Goal: Task Accomplishment & Management: Complete application form

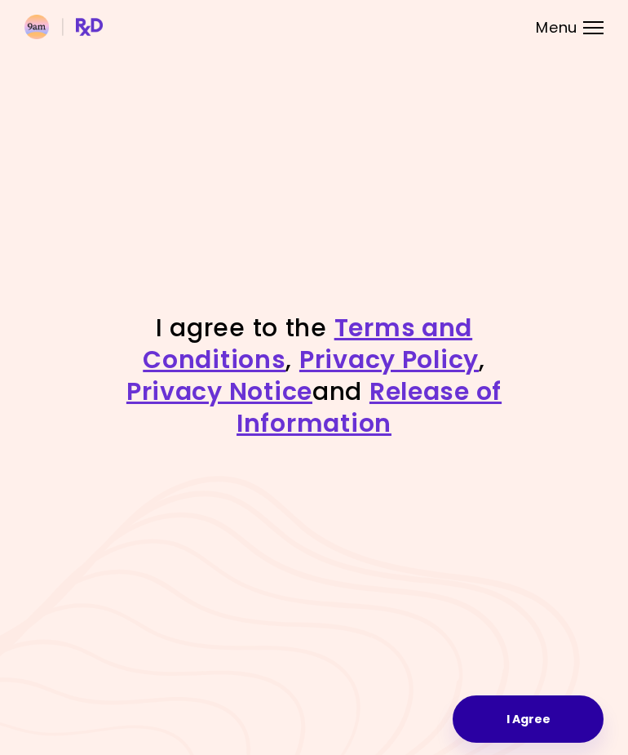
click at [542, 703] on button "I Agree" at bounding box center [528, 718] width 151 height 47
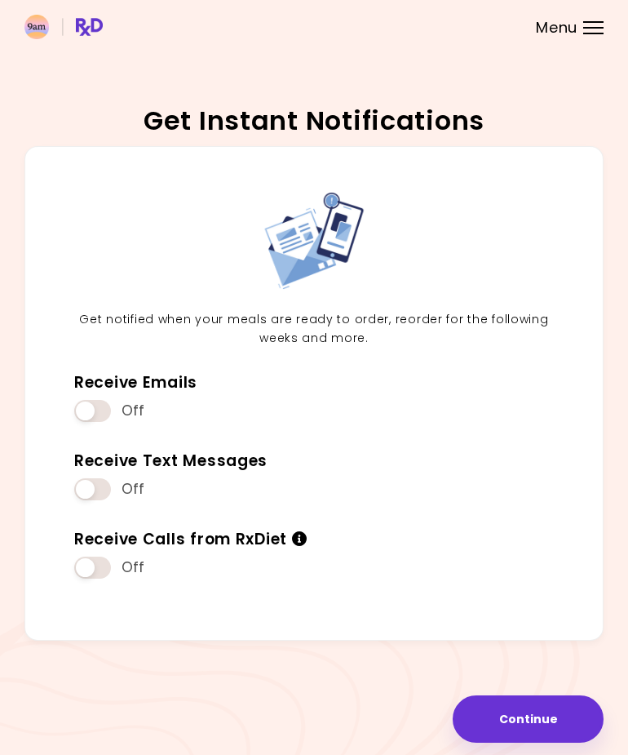
click at [78, 428] on div "Receive Emails Off" at bounding box center [314, 400] width 504 height 78
click at [92, 403] on span at bounding box center [92, 411] width 37 height 22
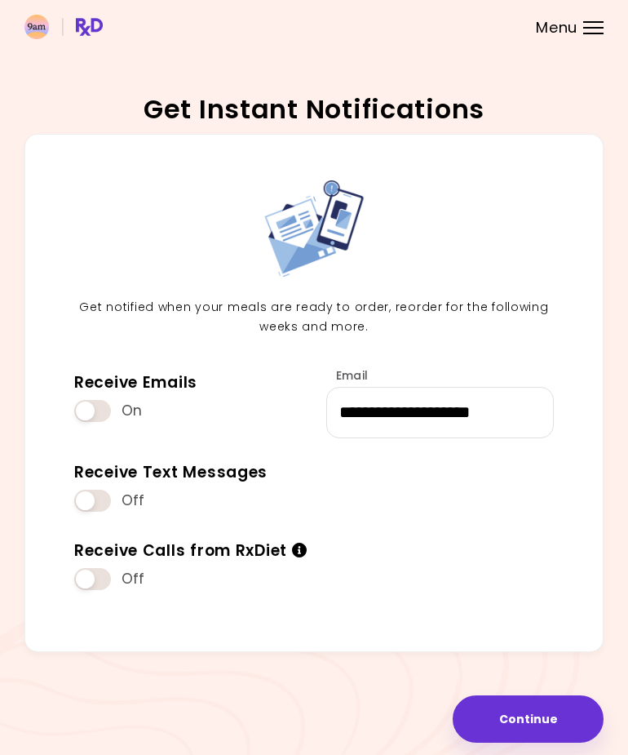
click at [84, 508] on span at bounding box center [92, 501] width 37 height 22
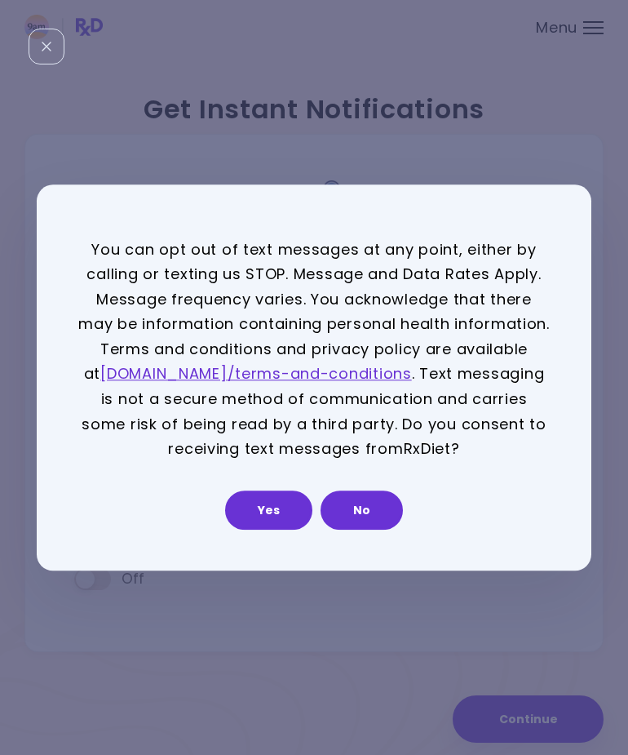
click at [275, 516] on button "Yes" at bounding box center [268, 509] width 87 height 39
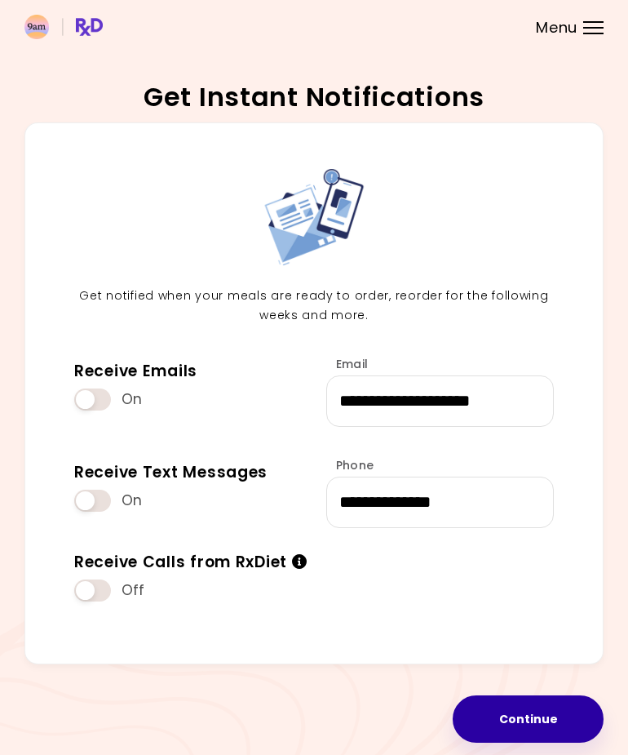
click at [554, 708] on button "Continue" at bounding box center [528, 718] width 151 height 47
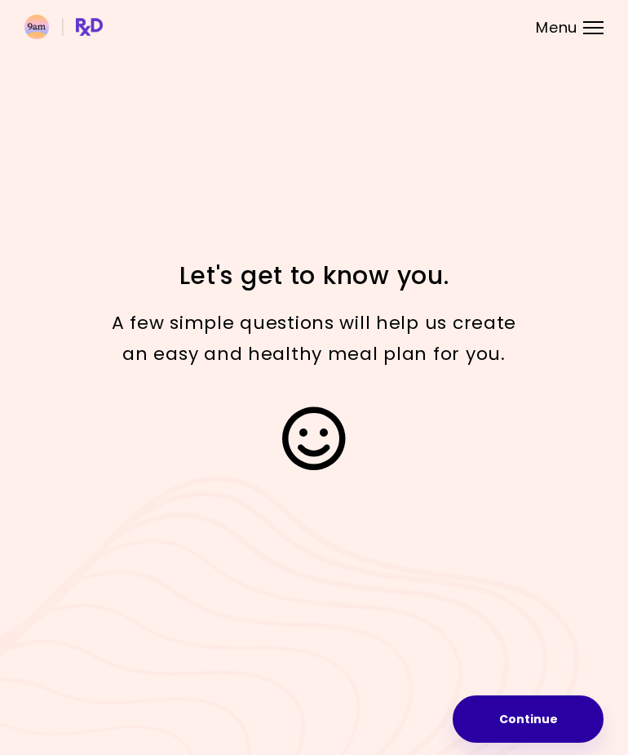
click at [581, 716] on button "Continue" at bounding box center [528, 718] width 151 height 47
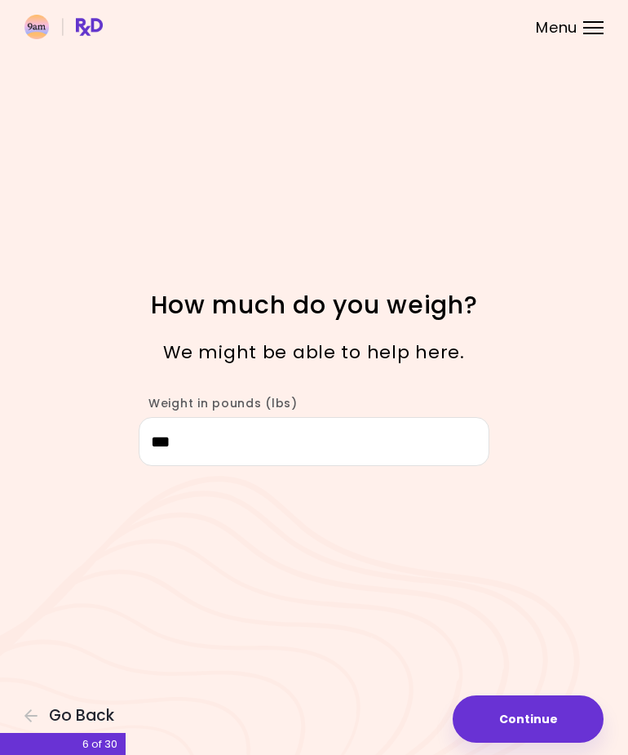
click at [568, 711] on button "Continue" at bounding box center [528, 718] width 151 height 47
select select "****"
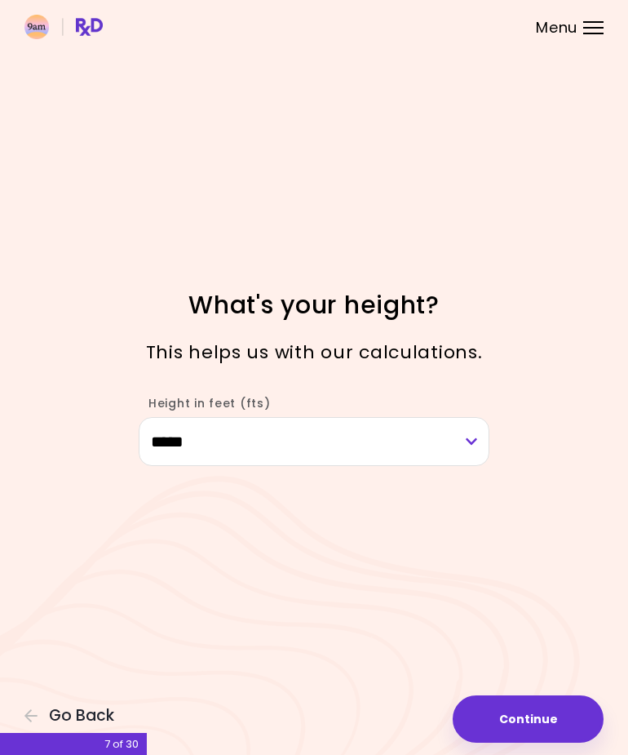
click at [577, 712] on button "Continue" at bounding box center [528, 718] width 151 height 47
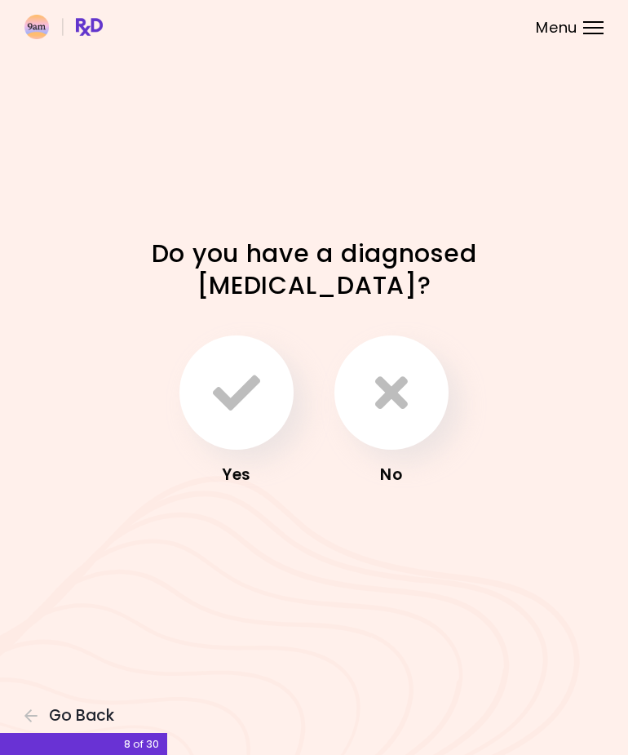
click at [425, 437] on button "button" at bounding box center [392, 392] width 114 height 114
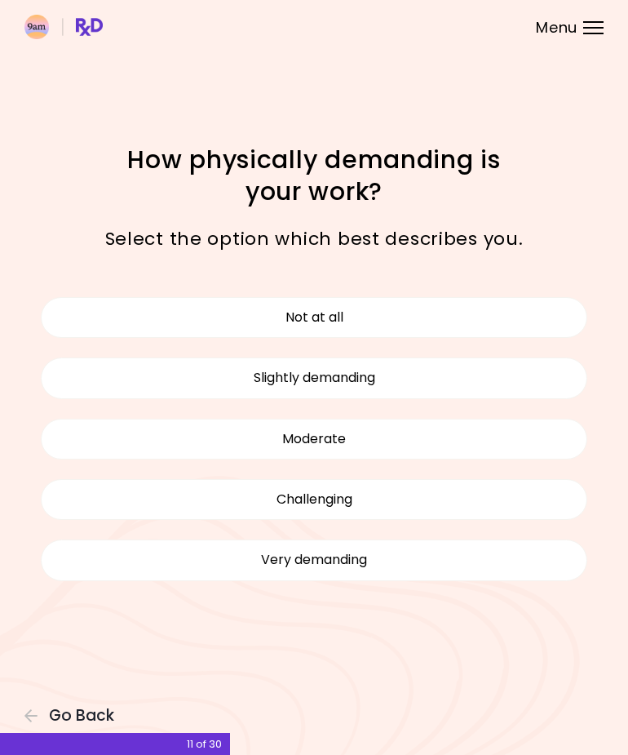
click at [96, 444] on button "Moderate" at bounding box center [314, 439] width 547 height 41
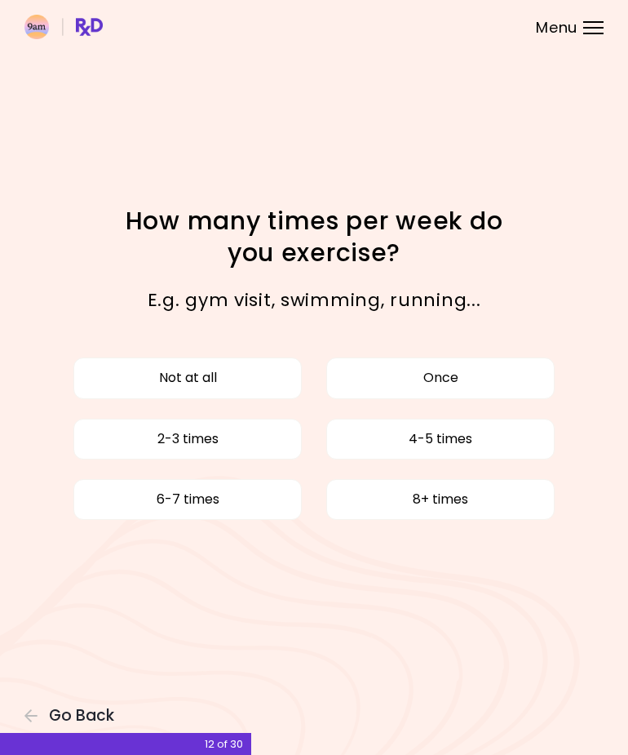
click at [528, 440] on button "4-5 times" at bounding box center [440, 439] width 229 height 41
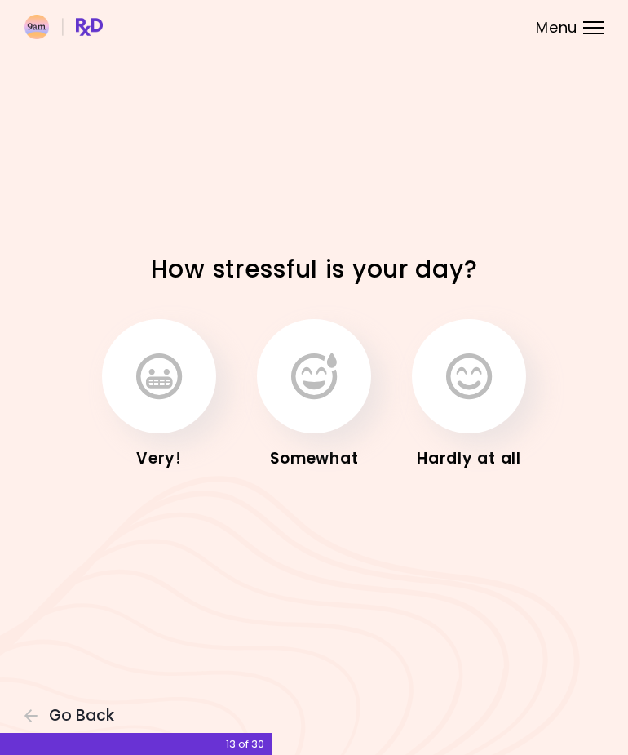
click at [176, 402] on button "button" at bounding box center [159, 376] width 114 height 114
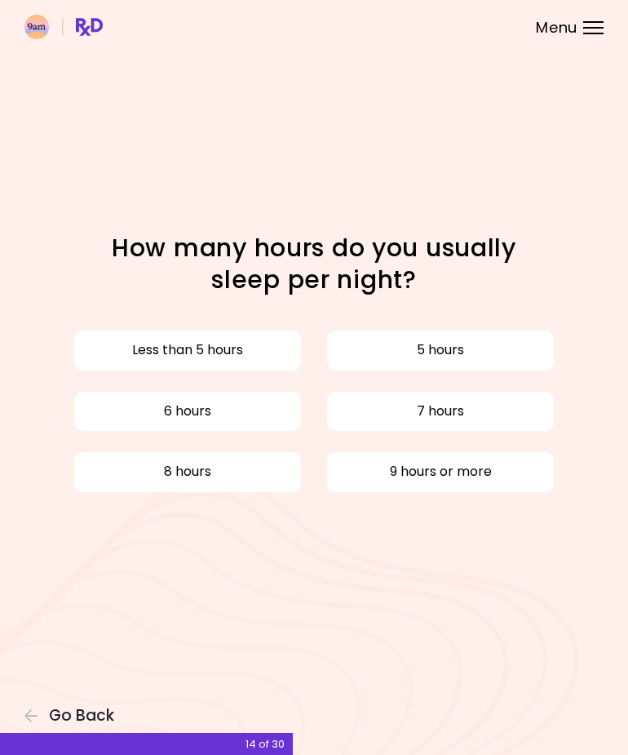
click at [530, 404] on button "7 hours" at bounding box center [440, 411] width 229 height 41
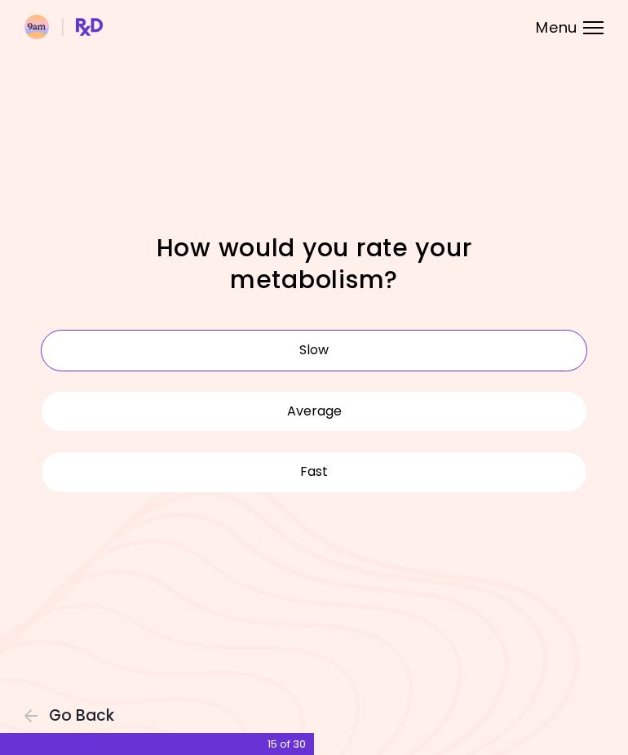
click at [553, 344] on button "Slow" at bounding box center [314, 350] width 547 height 41
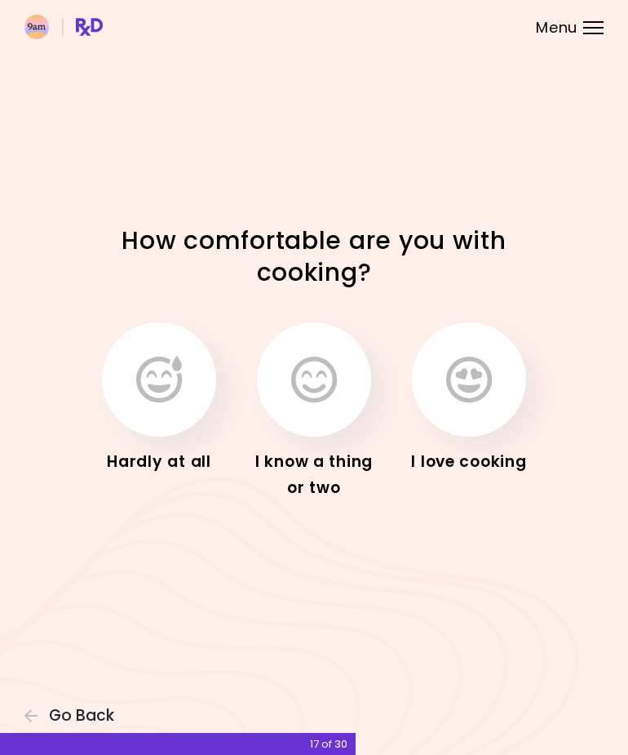
click at [138, 407] on button "button" at bounding box center [159, 379] width 114 height 114
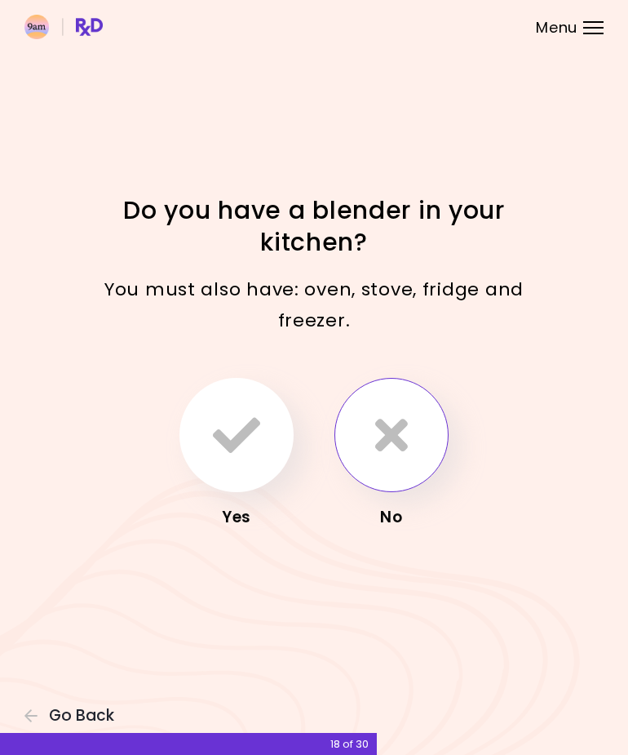
click at [437, 451] on button "button" at bounding box center [392, 435] width 114 height 114
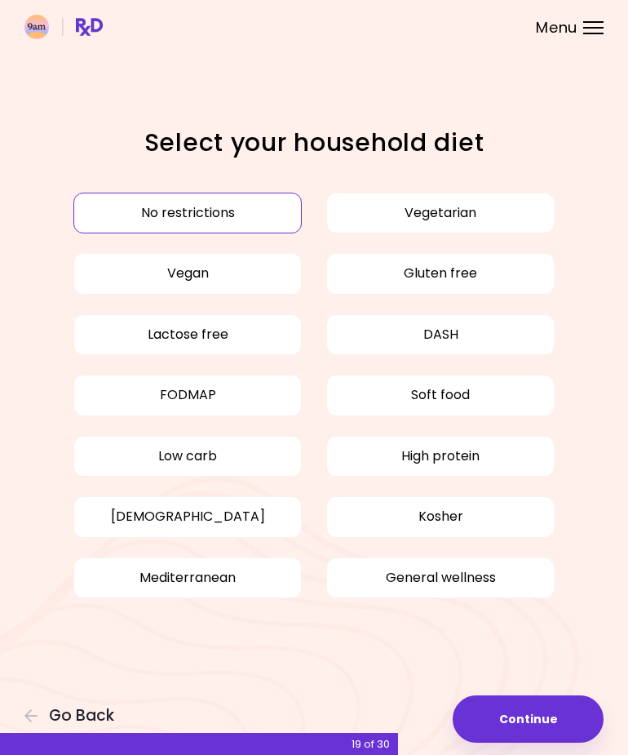
click at [518, 454] on button "High protein" at bounding box center [440, 456] width 229 height 41
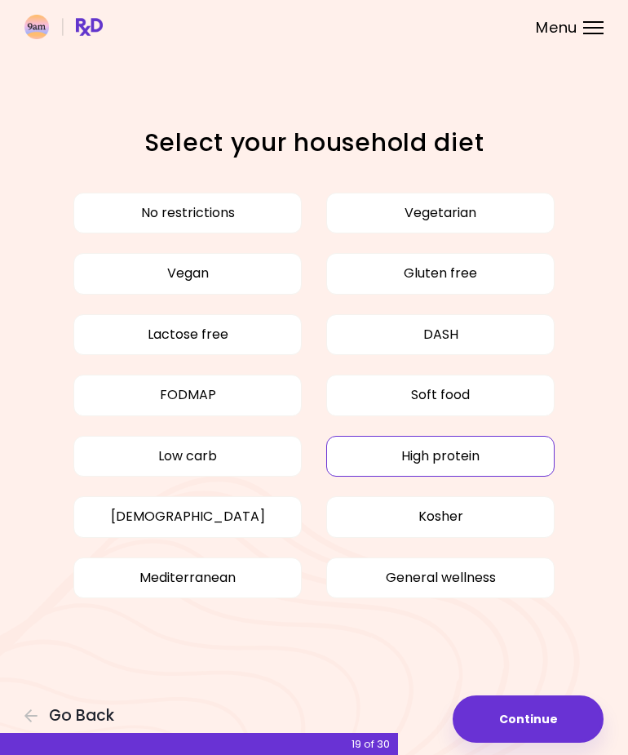
click at [509, 575] on button "General wellness" at bounding box center [440, 577] width 229 height 41
click at [114, 203] on button "No restrictions" at bounding box center [187, 213] width 229 height 41
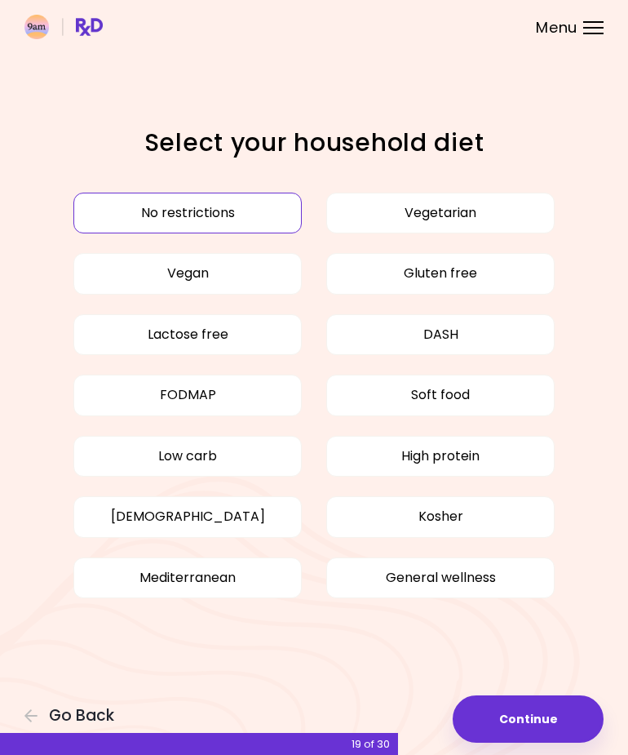
click at [586, 714] on button "Continue" at bounding box center [528, 718] width 151 height 47
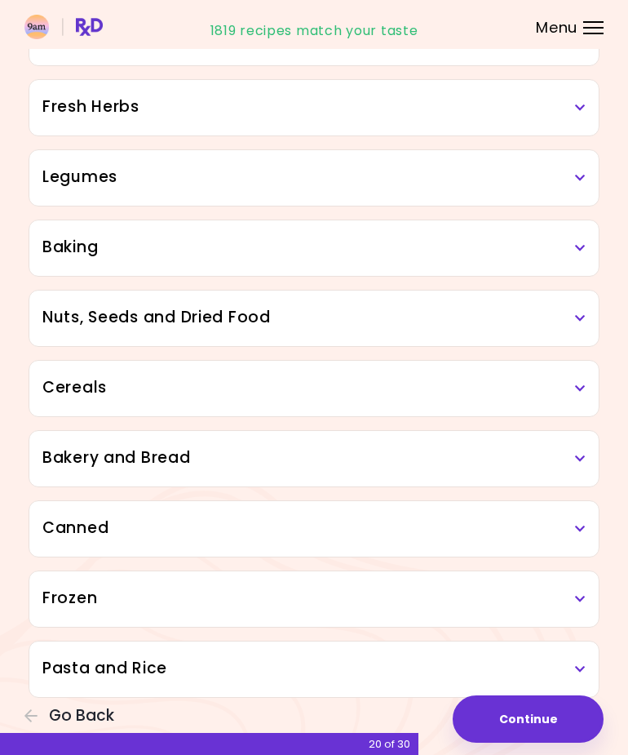
scroll to position [619, 0]
click at [581, 665] on icon at bounding box center [580, 669] width 11 height 11
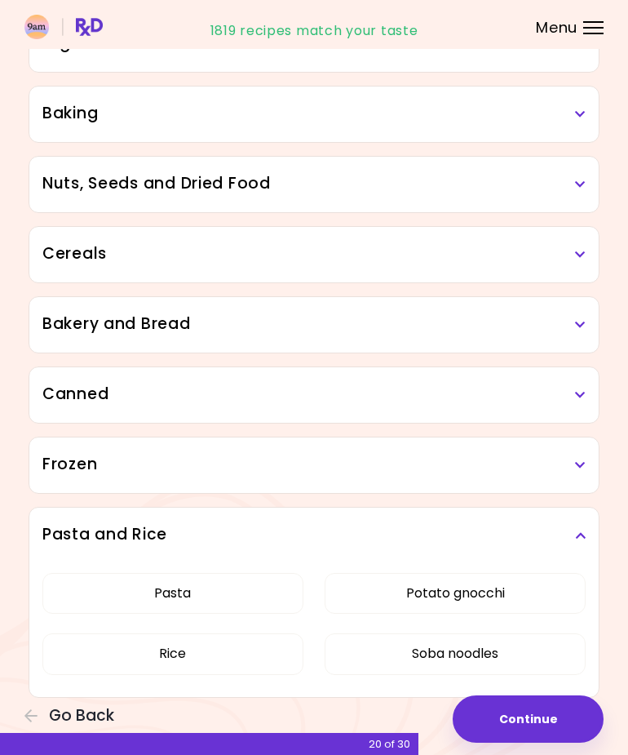
scroll to position [753, 0]
click at [563, 451] on div "Frozen" at bounding box center [314, 464] width 570 height 55
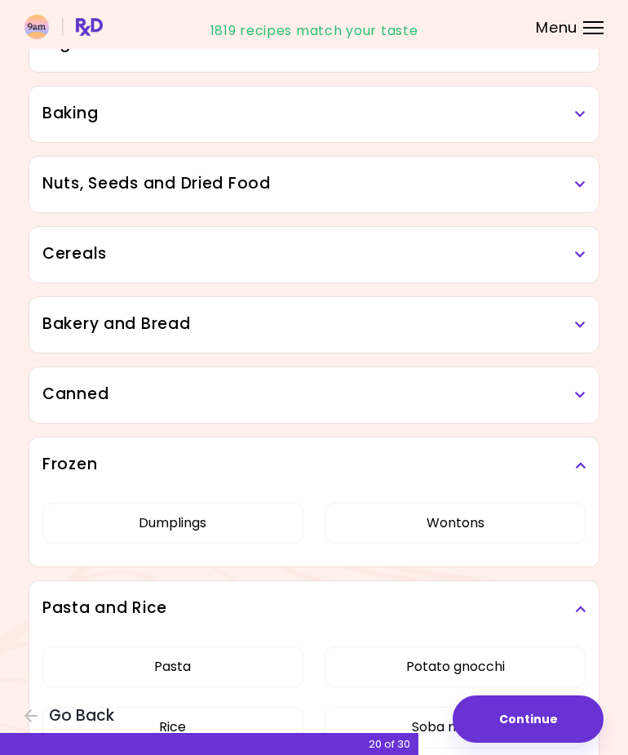
click at [584, 391] on icon at bounding box center [580, 394] width 11 height 11
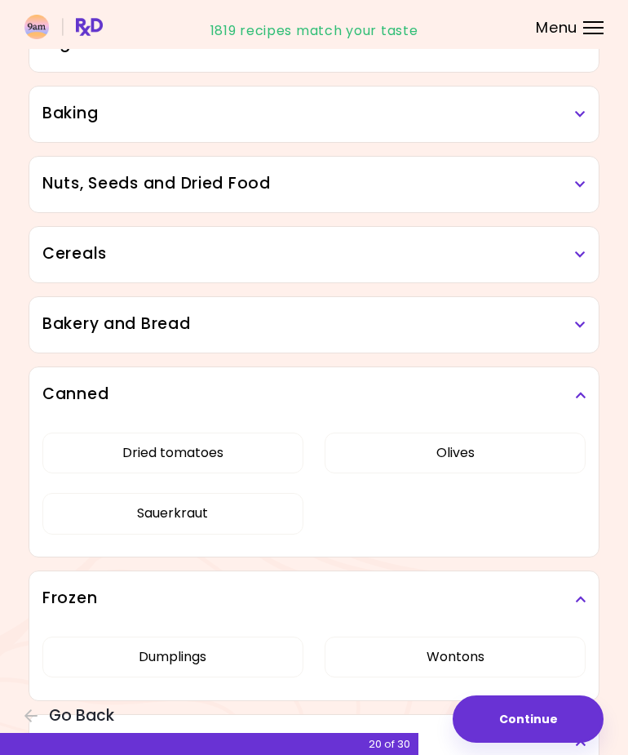
click at [229, 459] on button "Dried tomatoes" at bounding box center [172, 453] width 261 height 41
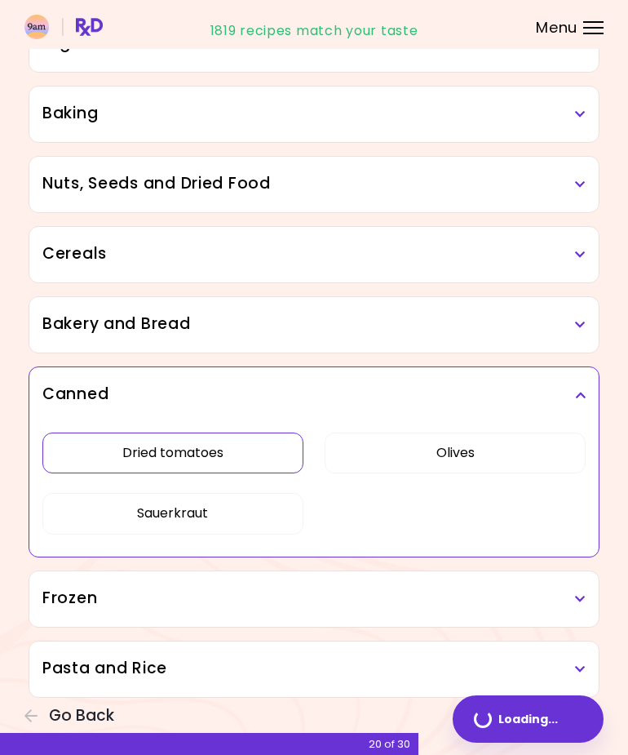
click at [517, 455] on button "Olives" at bounding box center [455, 453] width 261 height 41
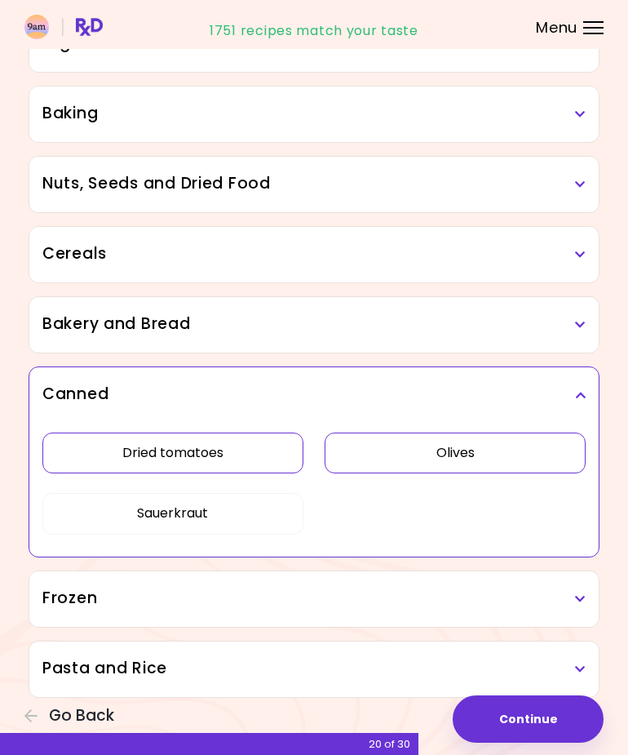
click at [501, 467] on button "Olives" at bounding box center [455, 453] width 261 height 41
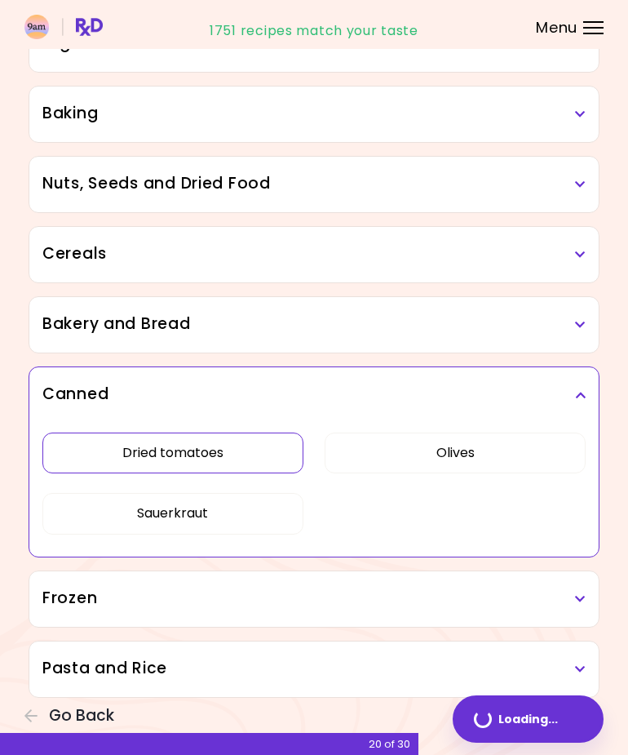
click at [252, 527] on button "Sauerkraut" at bounding box center [172, 513] width 261 height 41
click at [508, 458] on button "Olives" at bounding box center [455, 453] width 261 height 41
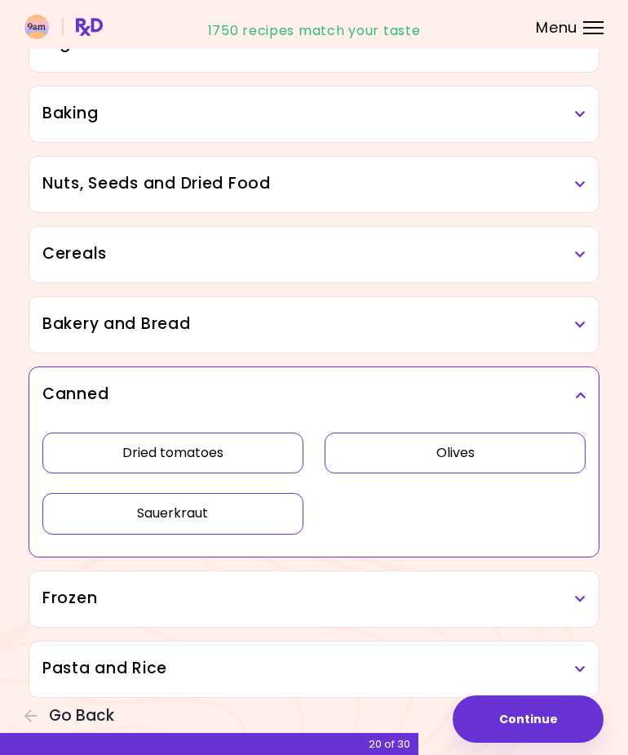
click at [596, 266] on div "Cereals" at bounding box center [314, 254] width 570 height 55
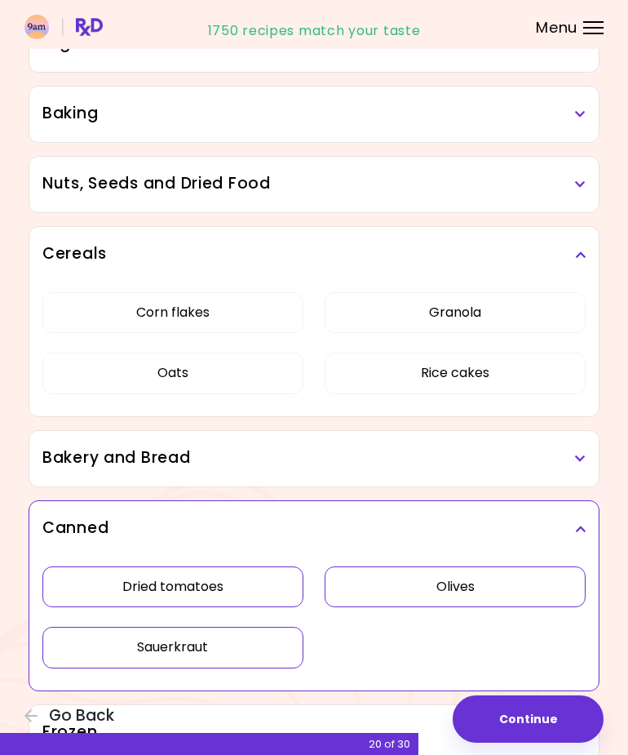
click at [578, 274] on div "Cereals" at bounding box center [314, 254] width 570 height 55
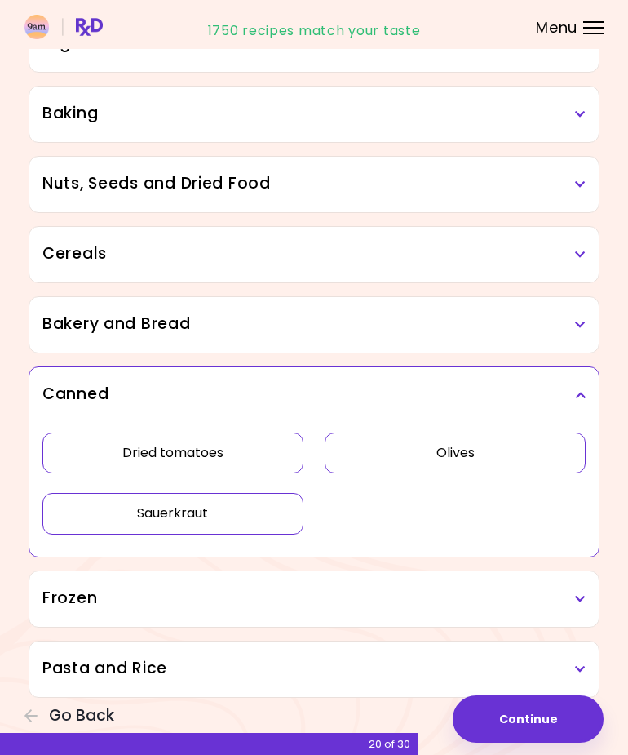
click at [577, 276] on div "Cereals" at bounding box center [314, 254] width 570 height 55
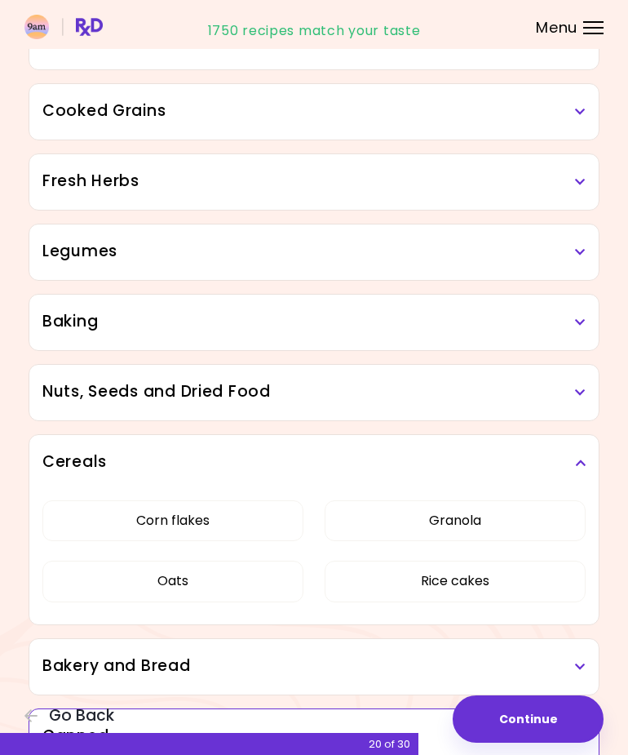
scroll to position [542, 0]
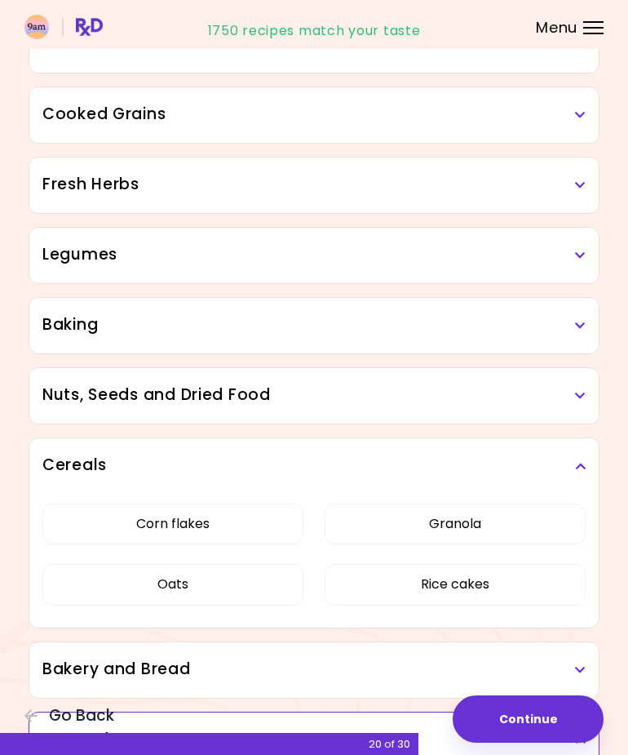
click at [555, 380] on div "Nuts, Seeds and Dried Food" at bounding box center [314, 395] width 570 height 55
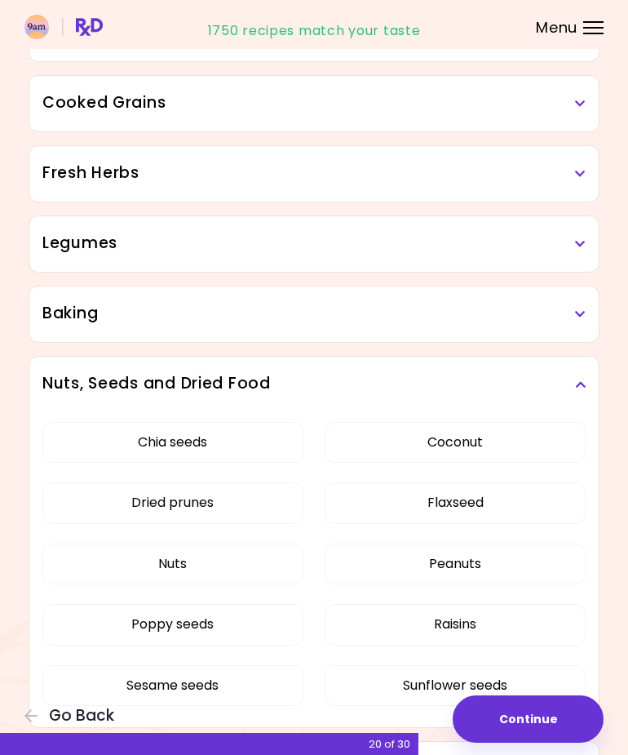
scroll to position [552, 0]
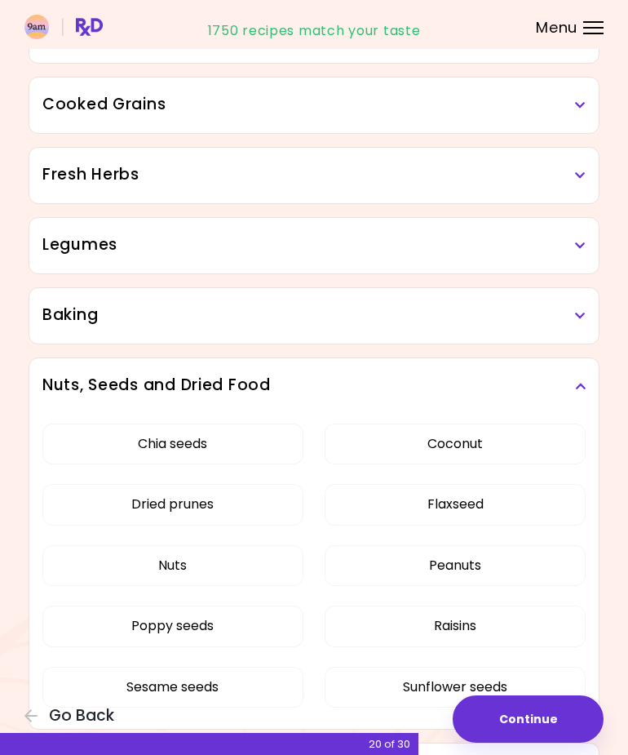
click at [564, 326] on div "Baking" at bounding box center [314, 315] width 570 height 55
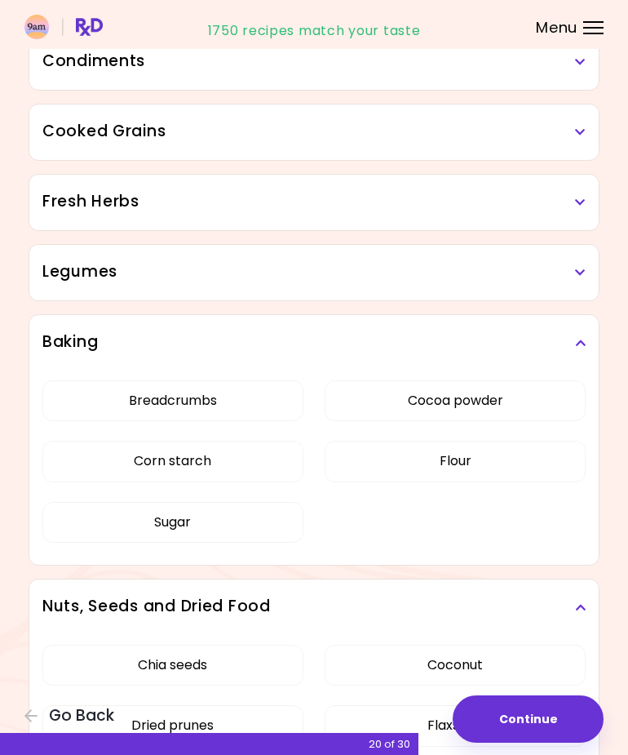
scroll to position [504, 0]
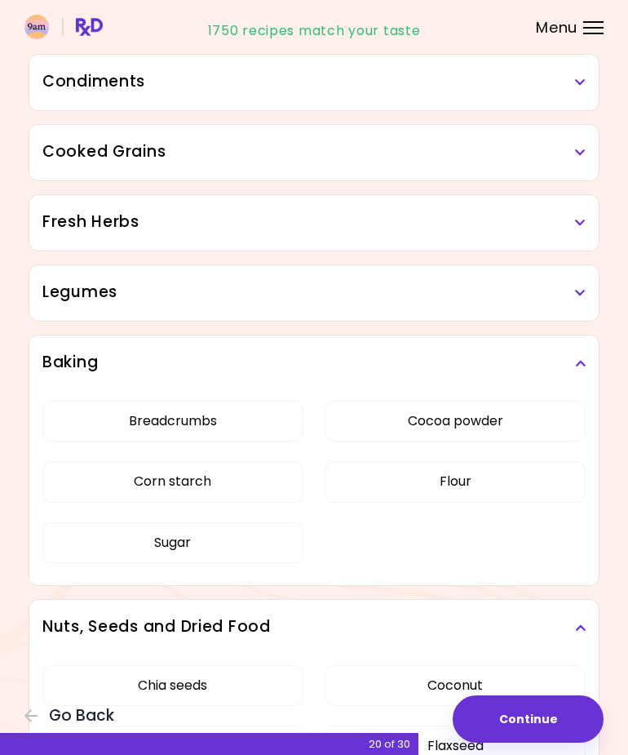
click at [557, 304] on div "Legumes" at bounding box center [314, 292] width 570 height 55
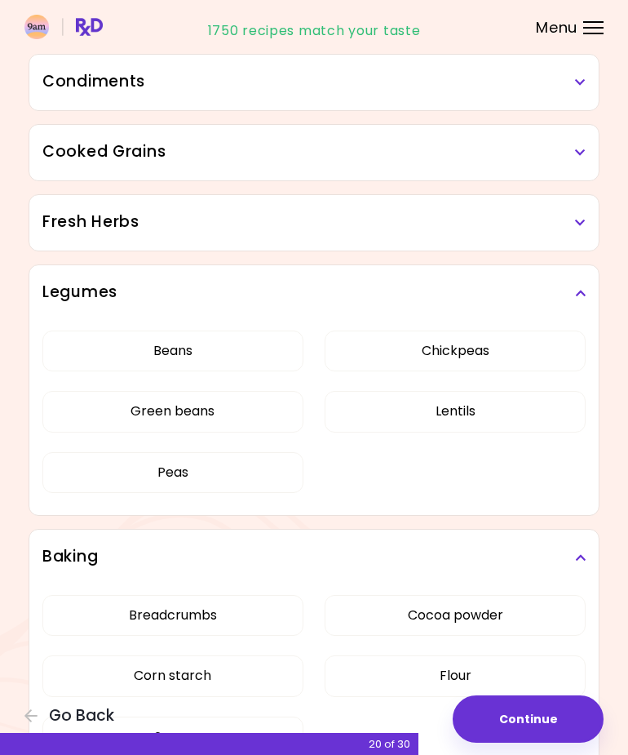
click at [567, 219] on h3 "Fresh Herbs" at bounding box center [314, 223] width 544 height 24
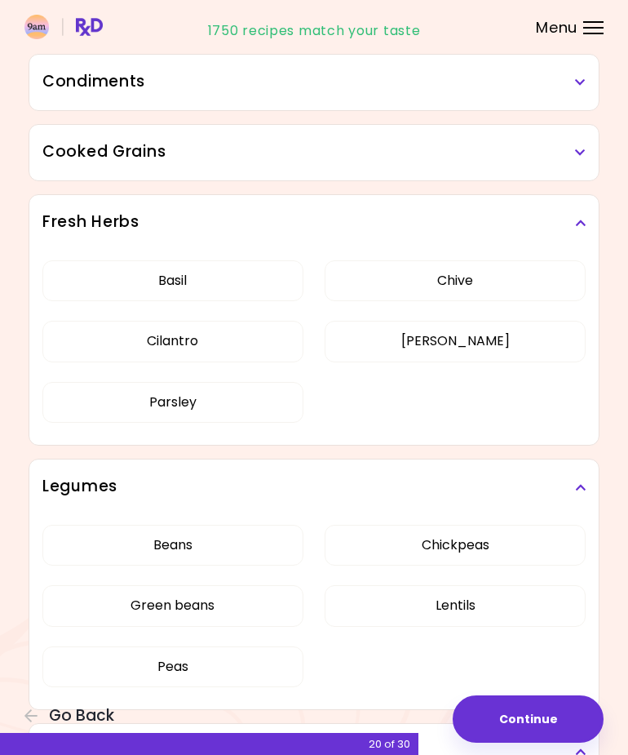
click at [543, 140] on div "Cooked Grains" at bounding box center [314, 152] width 570 height 55
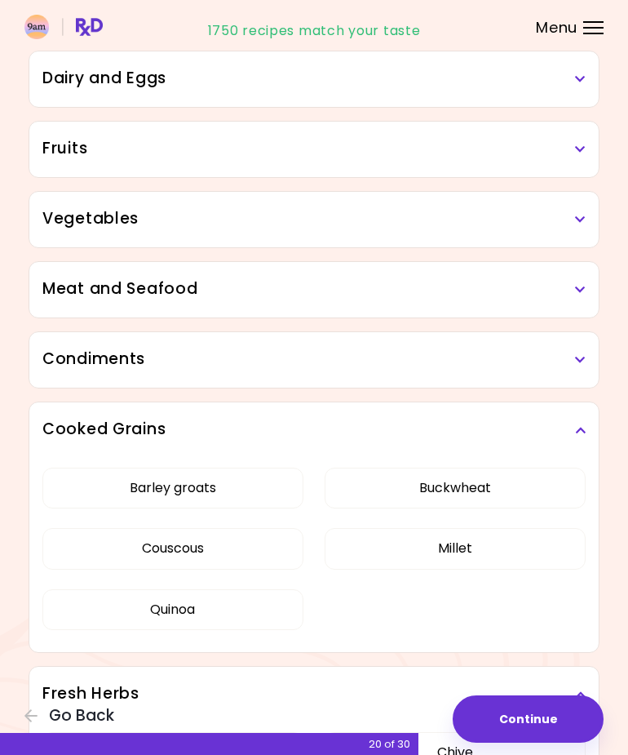
scroll to position [225, 0]
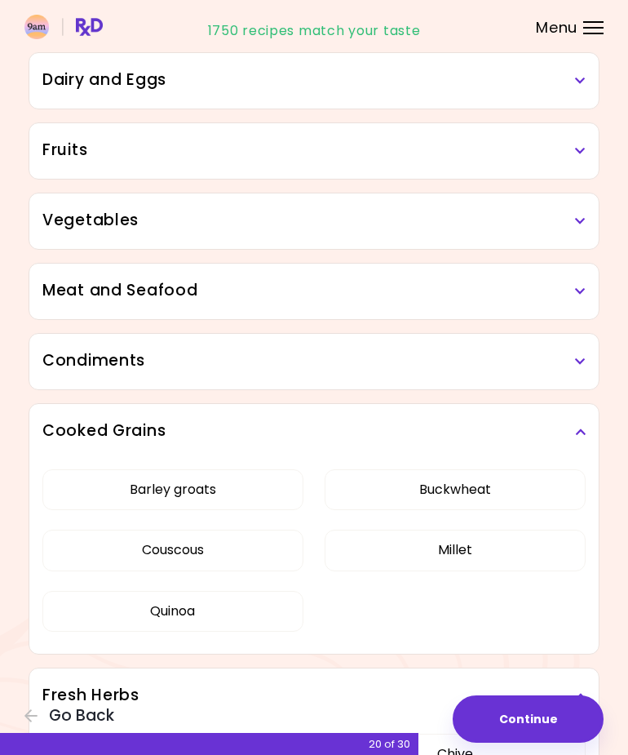
click at [496, 303] on div "Meat and Seafood" at bounding box center [314, 291] width 570 height 55
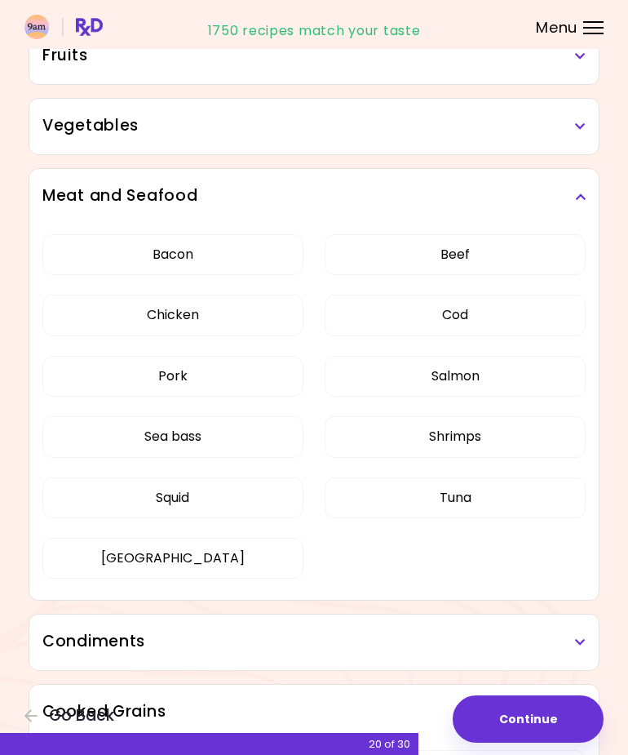
scroll to position [343, 0]
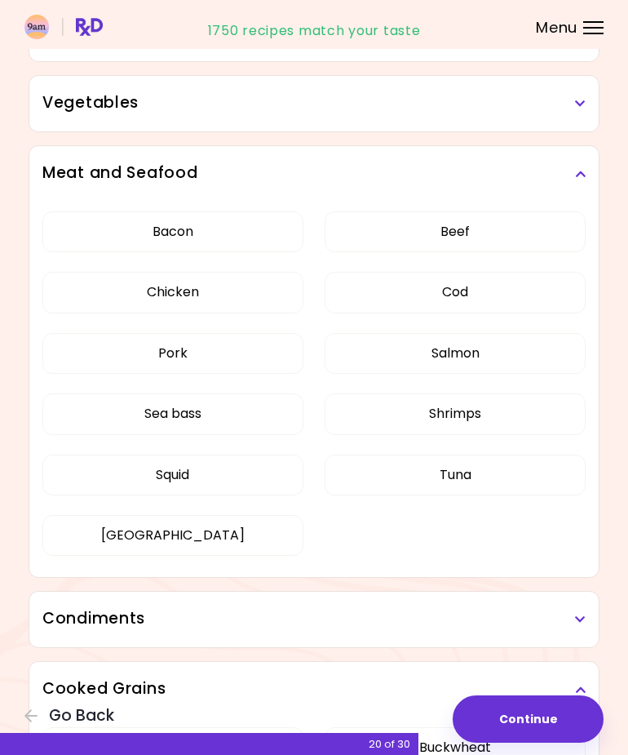
click at [531, 408] on button "Shrimps" at bounding box center [455, 413] width 261 height 41
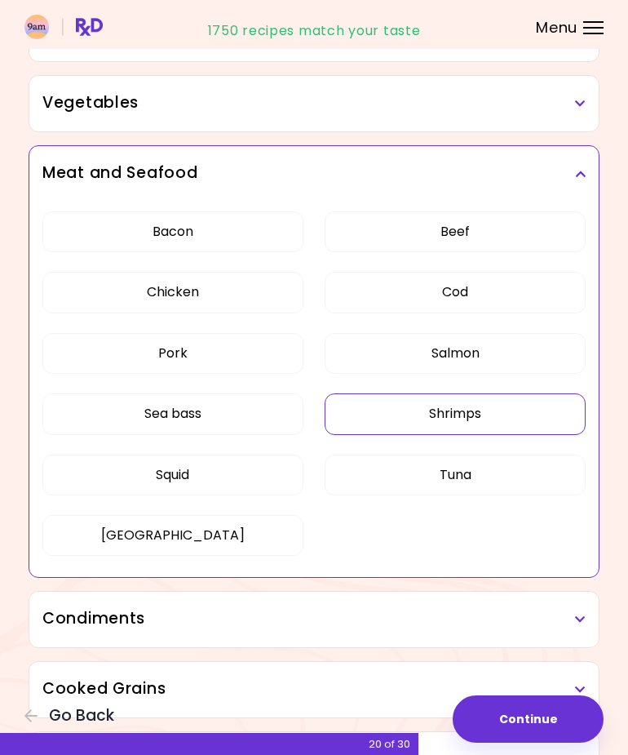
click at [273, 485] on button "Squid" at bounding box center [172, 475] width 261 height 41
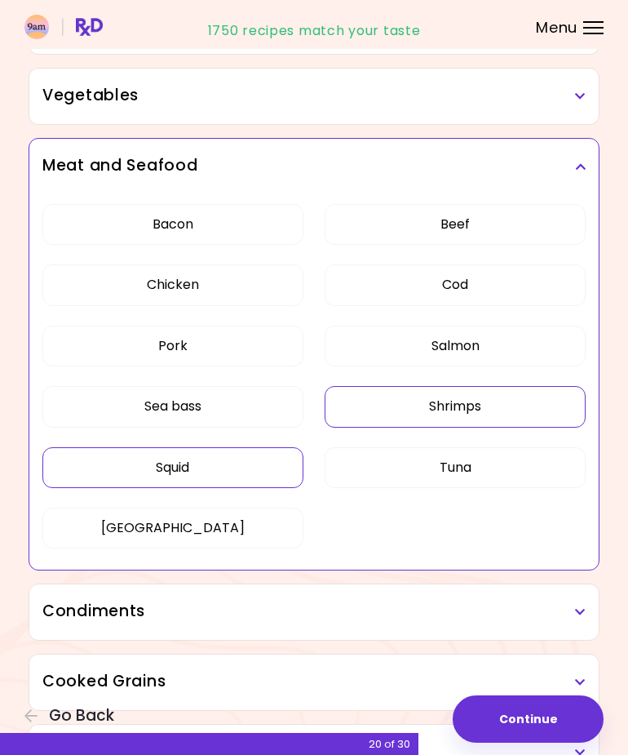
click at [402, 637] on div "Condiments" at bounding box center [314, 611] width 570 height 55
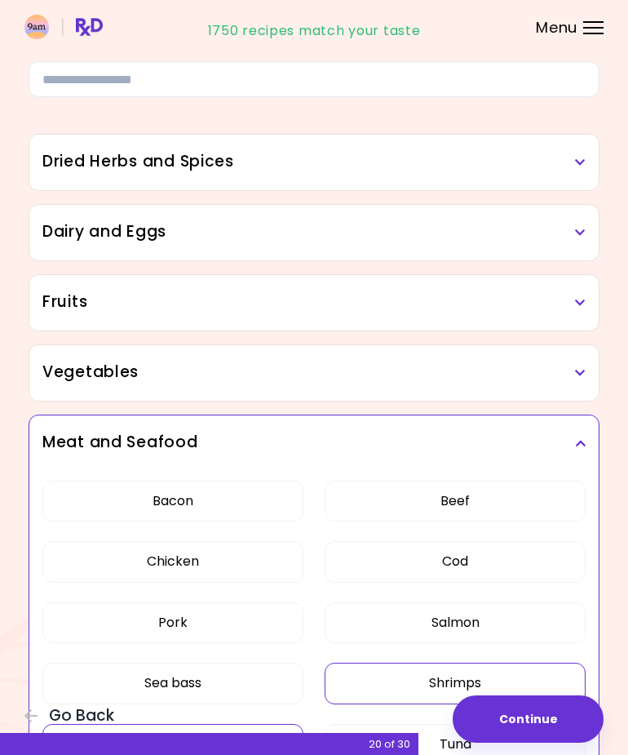
scroll to position [3, 0]
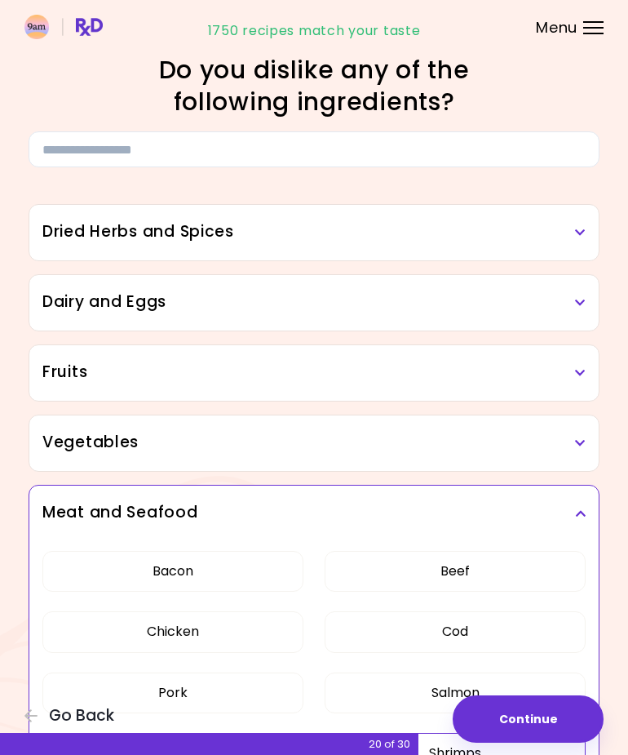
click at [531, 457] on div "Vegetables" at bounding box center [314, 442] width 570 height 55
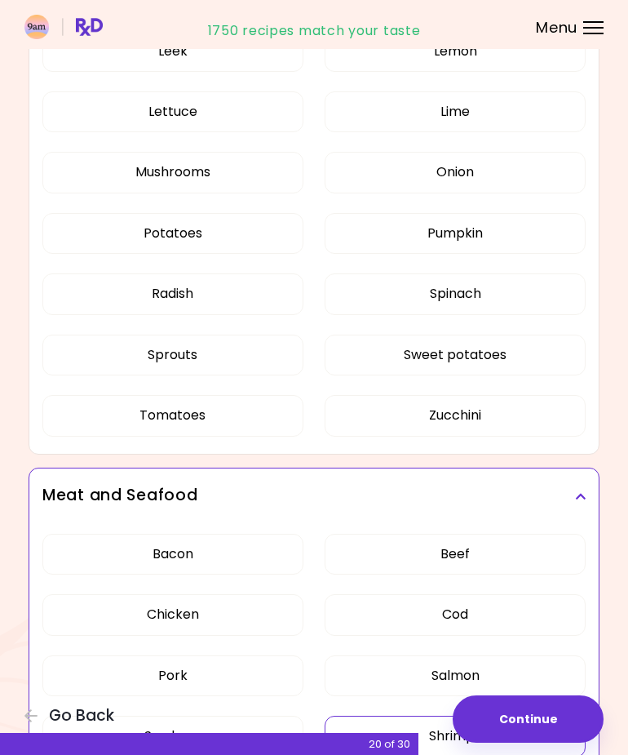
click at [107, 408] on button "Tomatoes" at bounding box center [172, 415] width 261 height 41
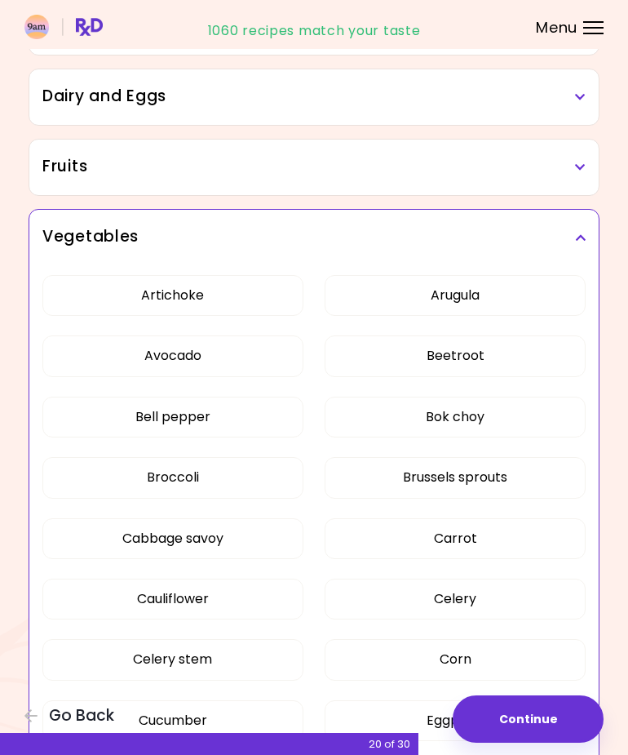
scroll to position [104, 0]
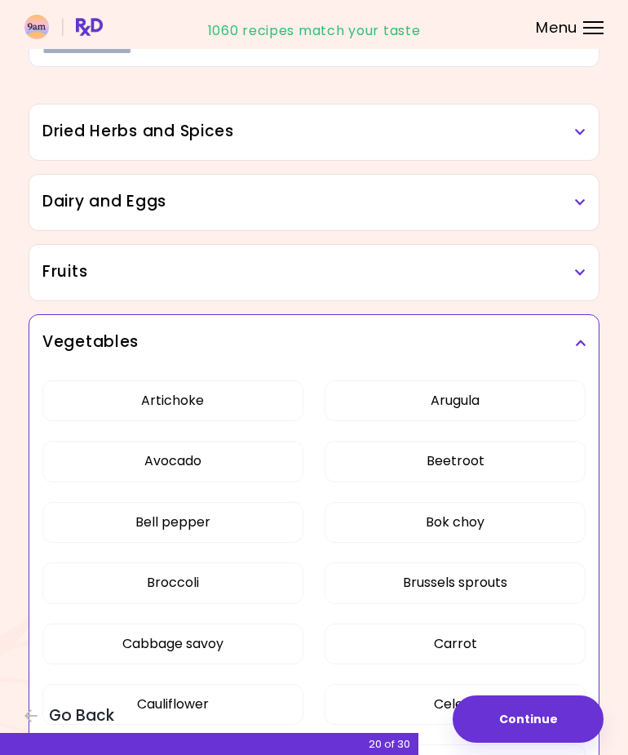
click at [545, 275] on h3 "Fruits" at bounding box center [314, 272] width 544 height 24
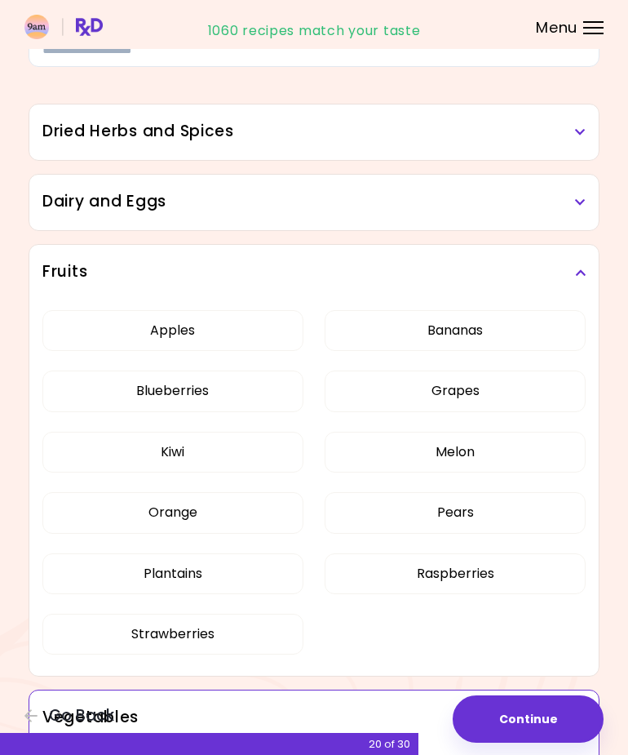
click at [582, 183] on div "Dairy and Eggs" at bounding box center [314, 202] width 570 height 55
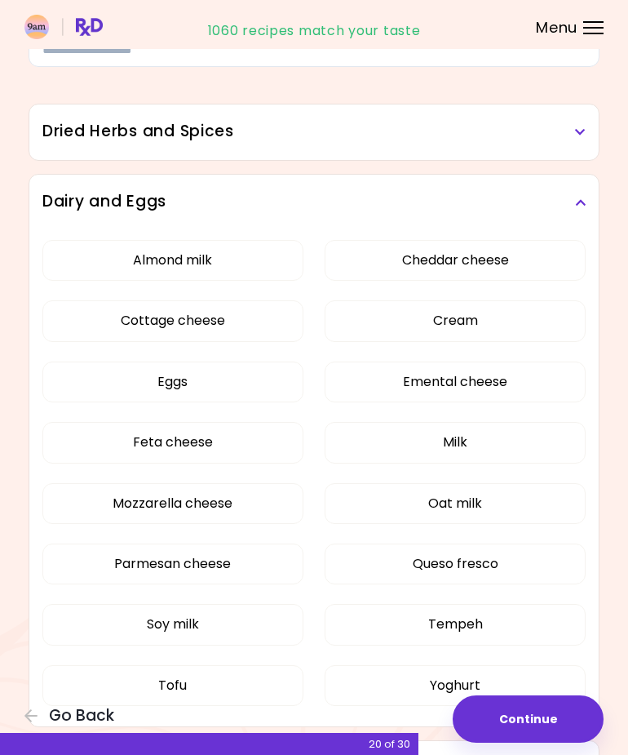
click at [508, 423] on button "Milk" at bounding box center [455, 442] width 261 height 41
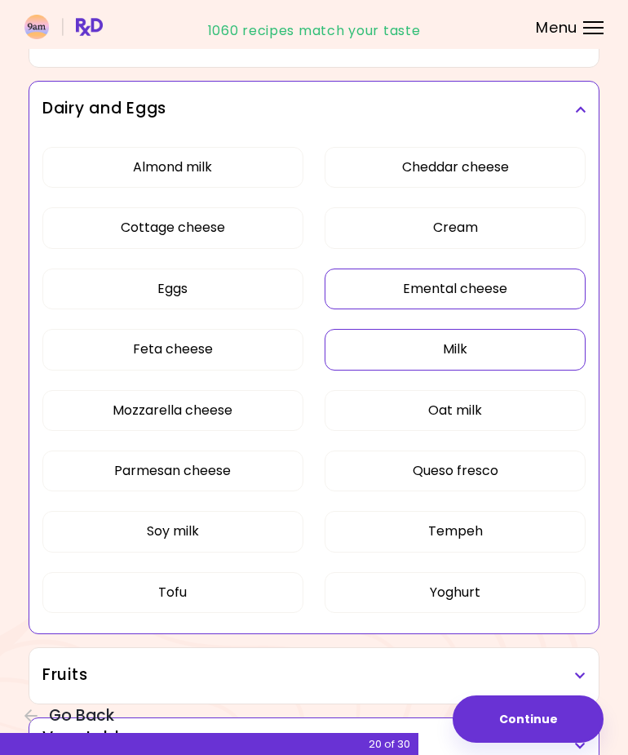
scroll to position [166, 0]
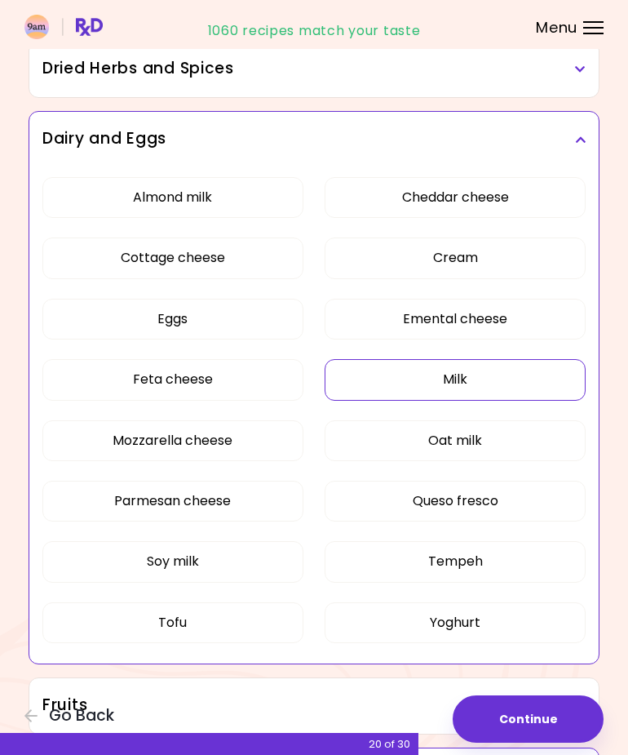
click at [98, 383] on button "Feta cheese" at bounding box center [172, 379] width 261 height 41
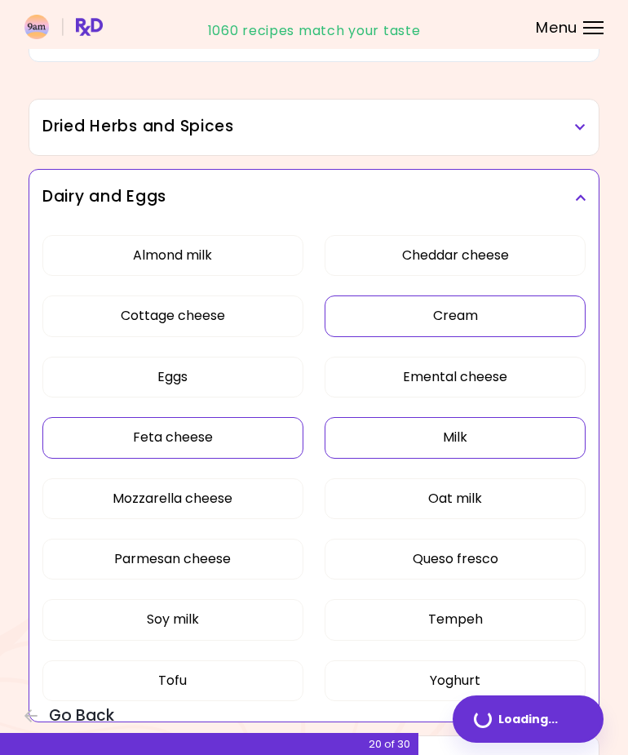
scroll to position [83, 0]
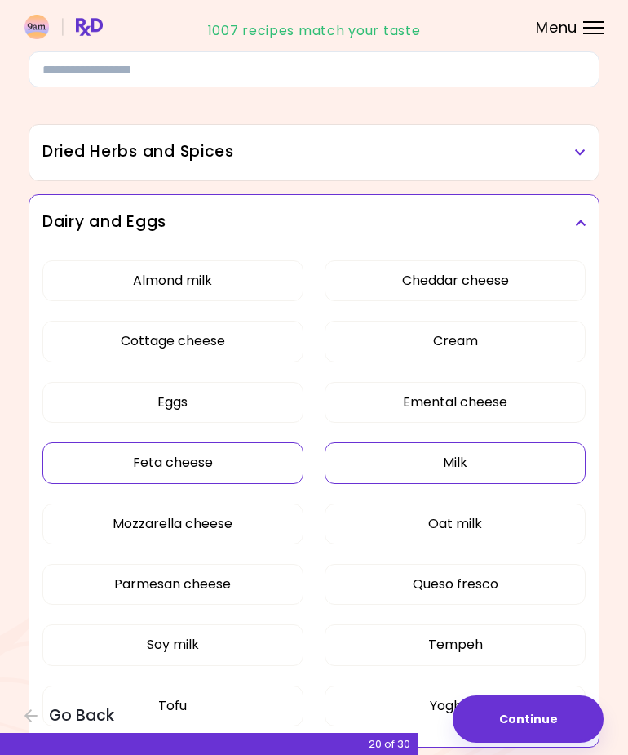
click at [570, 140] on div "Dried Herbs and Spices" at bounding box center [314, 152] width 570 height 55
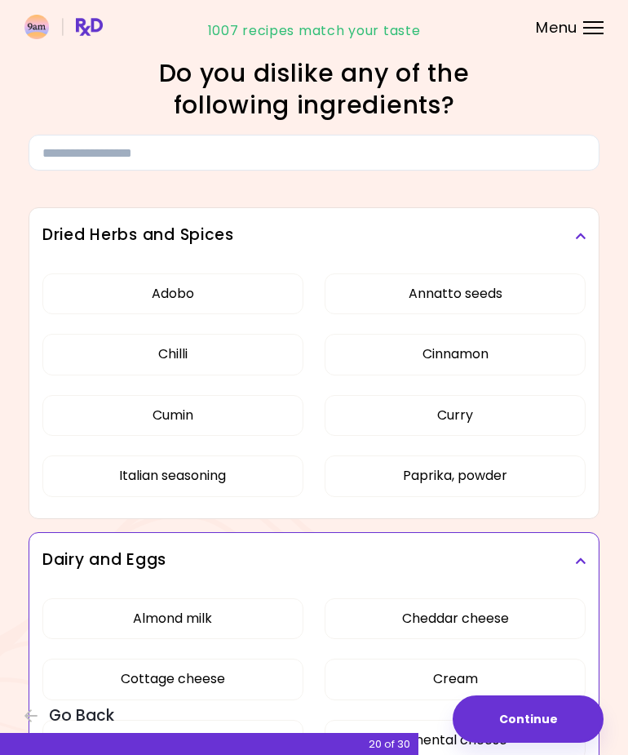
scroll to position [0, 0]
click at [574, 705] on button "Continue" at bounding box center [528, 718] width 151 height 47
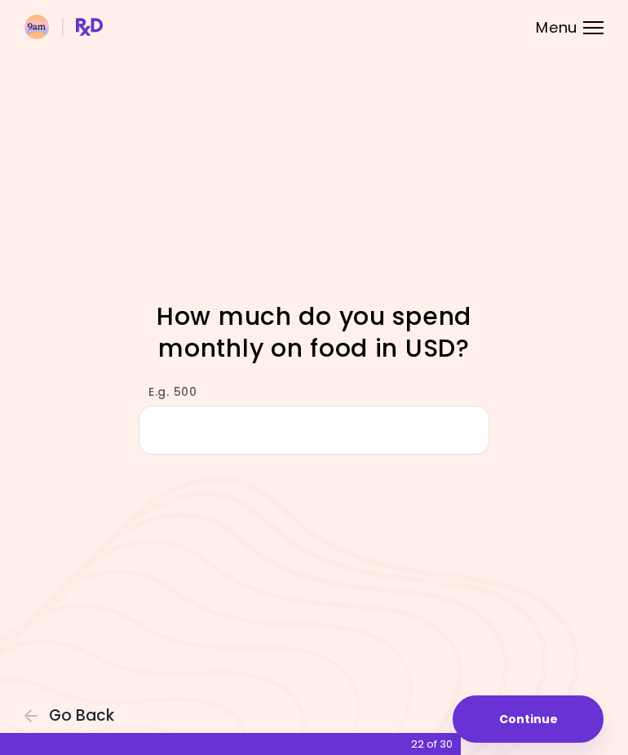
click at [380, 448] on input "E.g. 500" at bounding box center [314, 430] width 351 height 49
type input "*"
type input "***"
click at [555, 718] on button "Continue" at bounding box center [528, 718] width 151 height 47
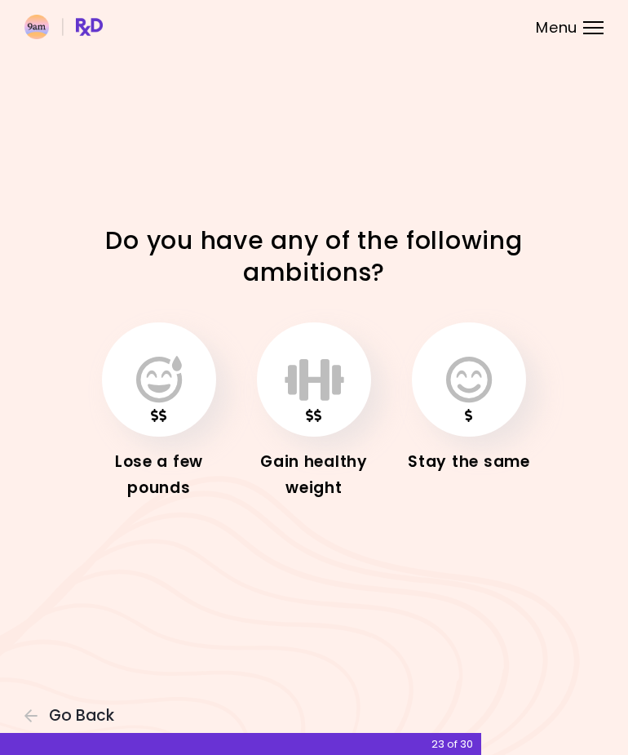
click at [160, 375] on icon "button" at bounding box center [159, 379] width 46 height 47
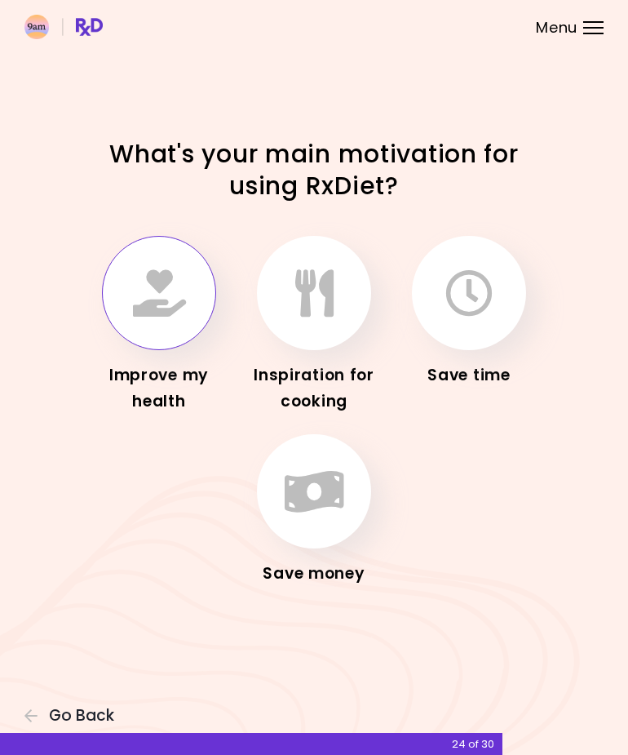
click at [195, 330] on button "button" at bounding box center [159, 293] width 114 height 114
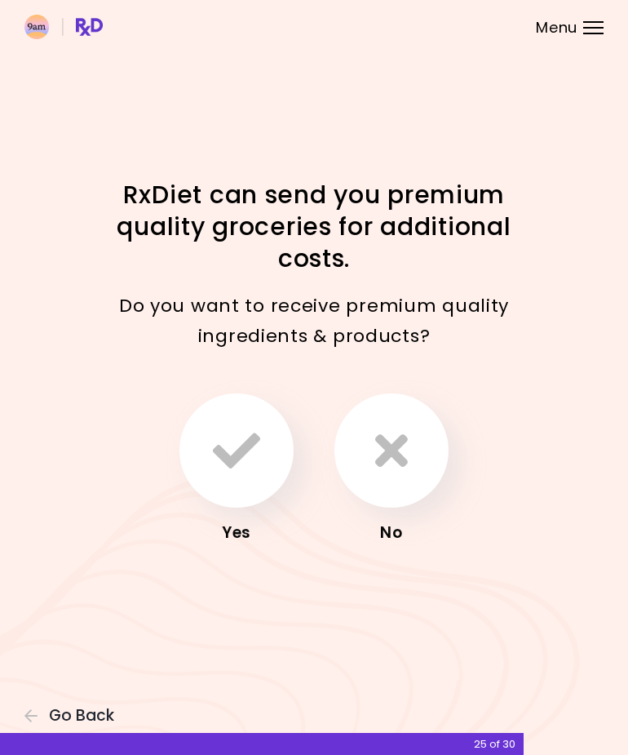
click at [423, 473] on button "button" at bounding box center [392, 450] width 114 height 114
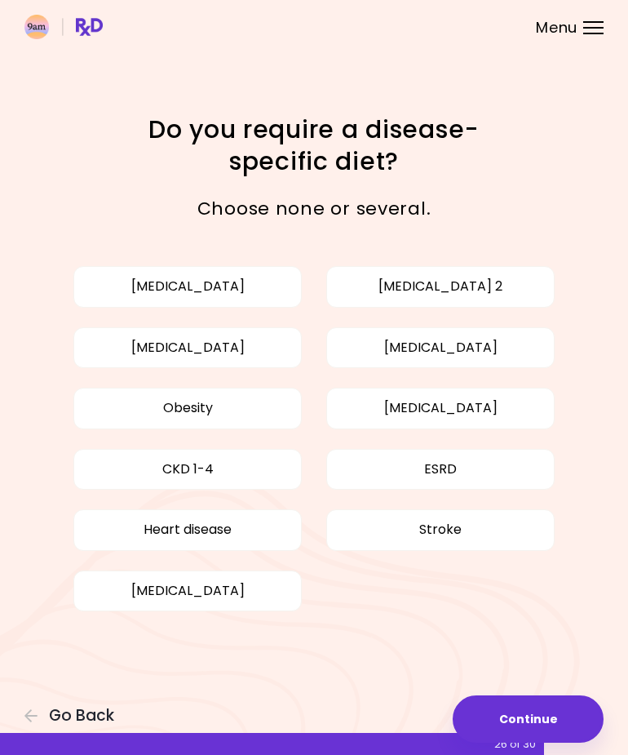
click at [570, 721] on button "Continue" at bounding box center [528, 718] width 151 height 47
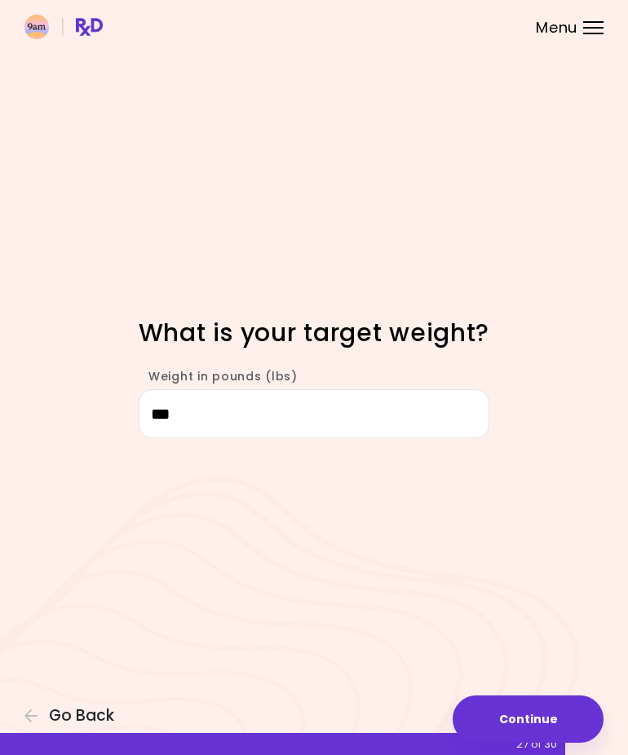
type input "***"
click at [580, 482] on div "Focusable invisible element What is your target weight? Weight in pounds (lbs) …" at bounding box center [314, 377] width 628 height 755
click at [579, 482] on div "Focusable invisible element What is your target weight? Weight in pounds (lbs) …" at bounding box center [314, 377] width 628 height 755
click at [577, 710] on button "Continue" at bounding box center [528, 718] width 151 height 47
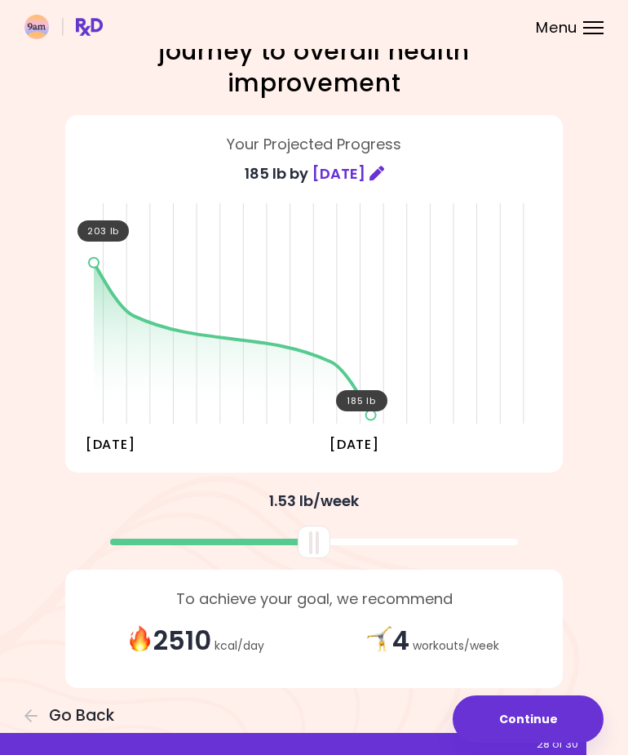
scroll to position [53, 0]
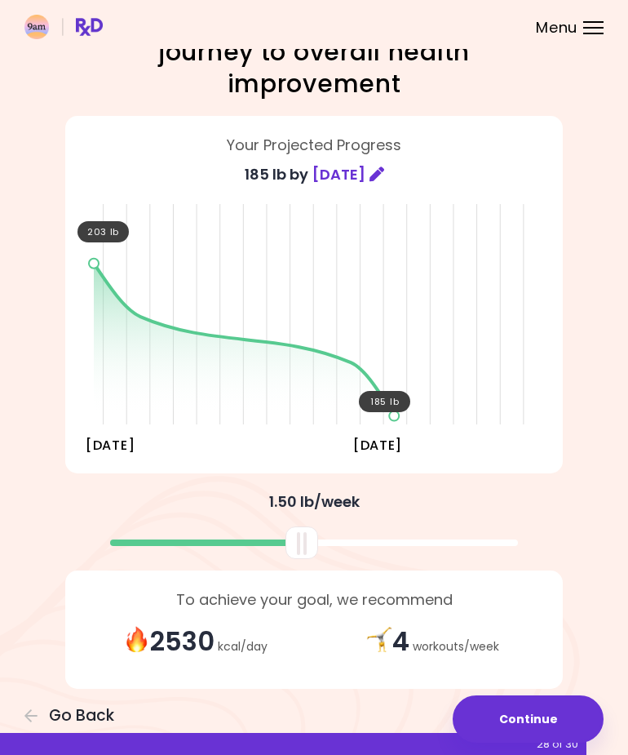
click at [490, 637] on div "4 workouts / week" at bounding box center [432, 642] width 237 height 36
click at [393, 650] on strong "4" at bounding box center [401, 641] width 17 height 37
click at [523, 723] on button "Continue" at bounding box center [528, 718] width 151 height 47
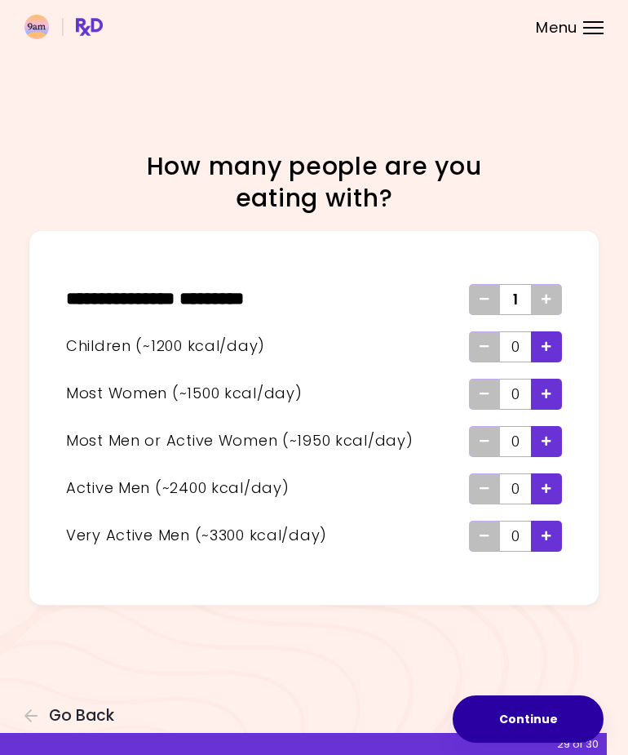
click at [509, 733] on button "Continue" at bounding box center [528, 718] width 151 height 47
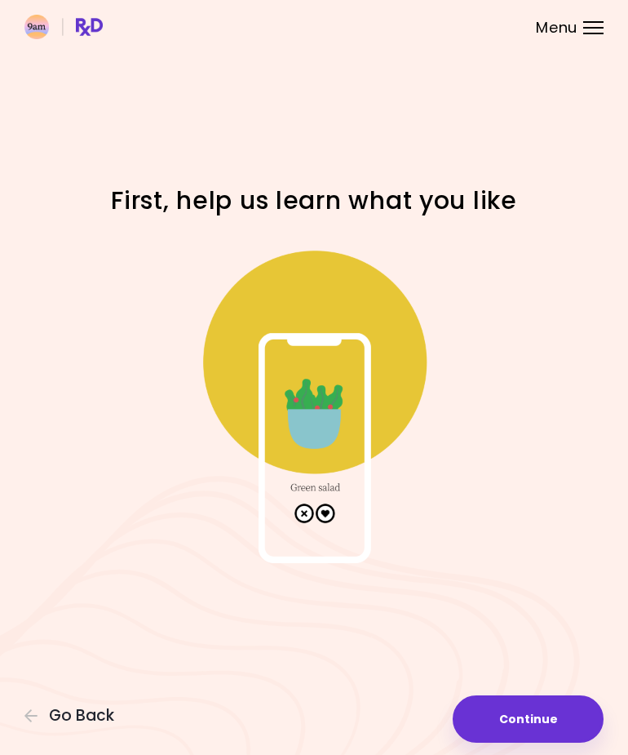
click at [522, 718] on button "Continue" at bounding box center [528, 718] width 151 height 47
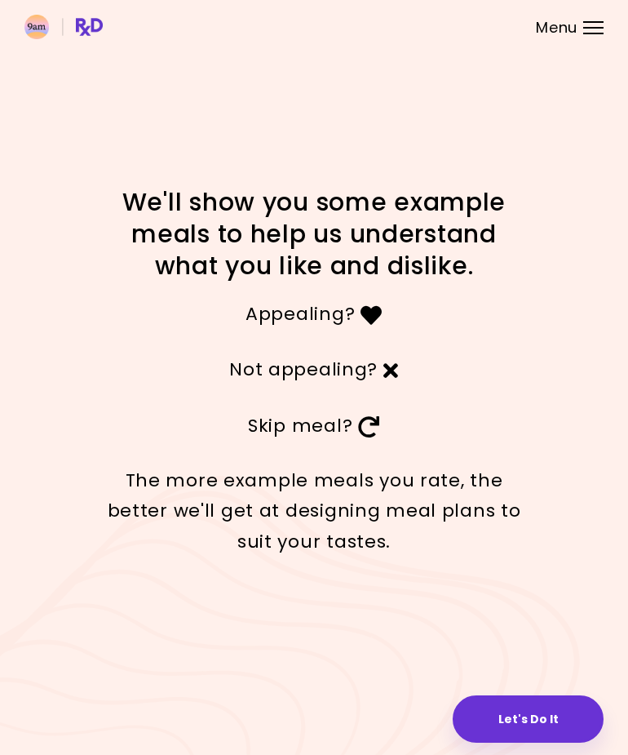
click at [535, 717] on button "Let's Do It" at bounding box center [528, 718] width 151 height 47
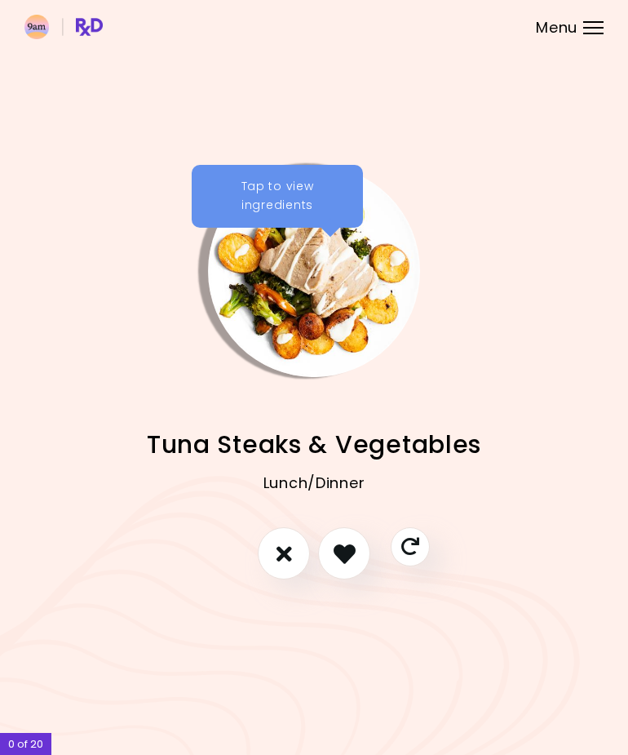
click at [346, 561] on icon "I like this recipe" at bounding box center [345, 554] width 22 height 22
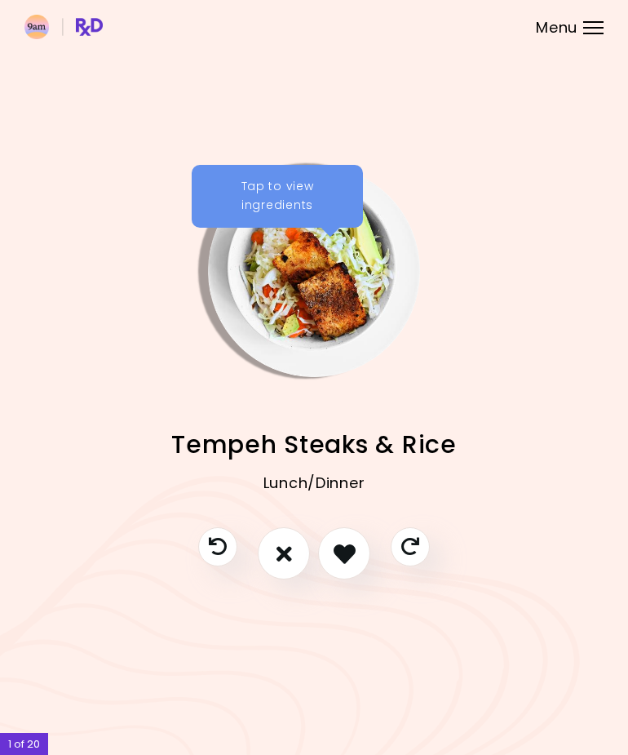
click at [284, 561] on icon "I don't like this recipe" at bounding box center [285, 554] width 16 height 22
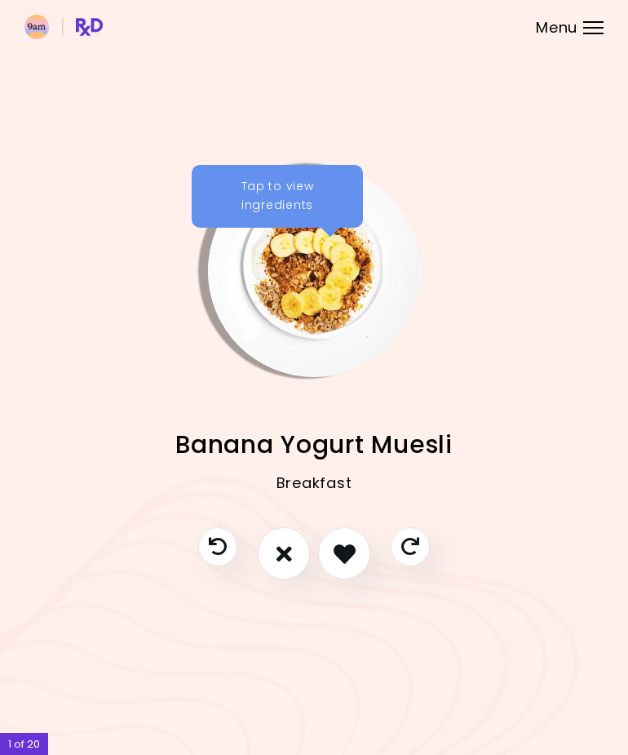
click at [351, 566] on button "I like this recipe" at bounding box center [344, 553] width 52 height 52
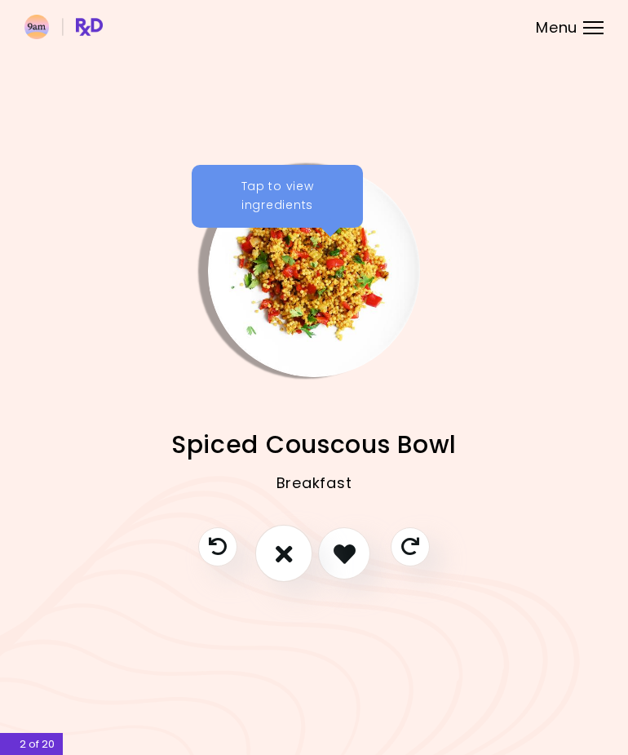
click at [300, 556] on button "I don't like this recipe" at bounding box center [283, 553] width 57 height 57
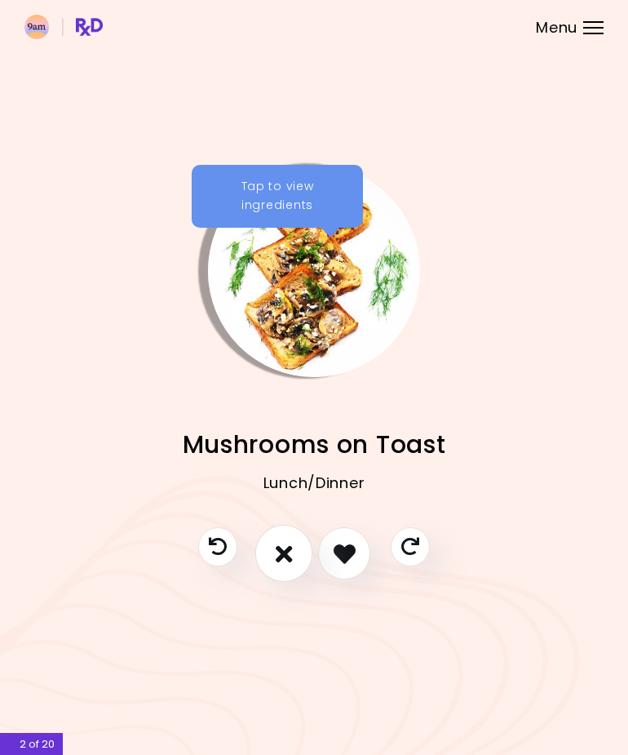
click at [292, 570] on button "I don't like this recipe" at bounding box center [283, 553] width 57 height 57
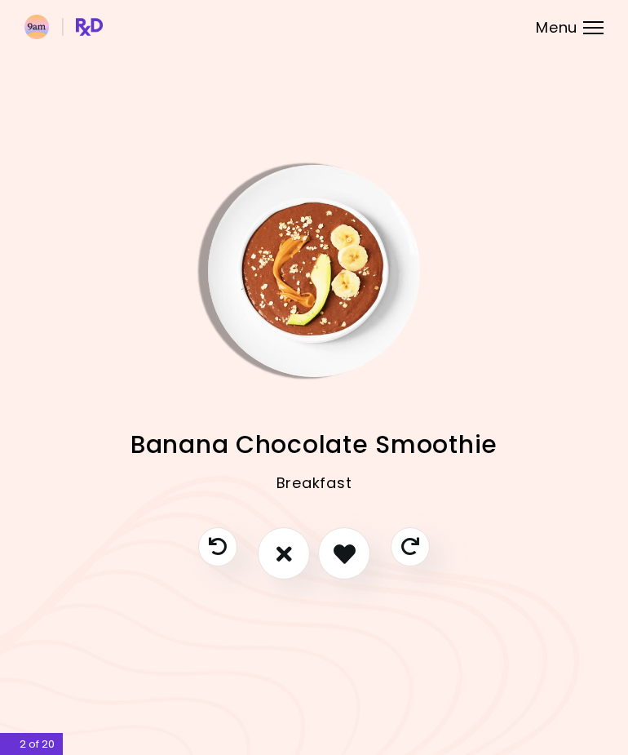
click at [354, 559] on icon "I like this recipe" at bounding box center [345, 554] width 22 height 22
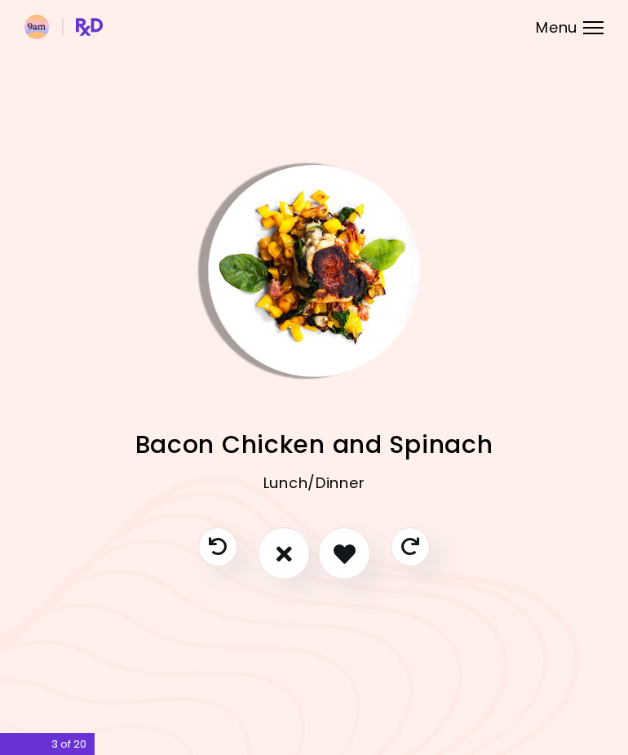
click at [348, 566] on button "I like this recipe" at bounding box center [344, 553] width 52 height 52
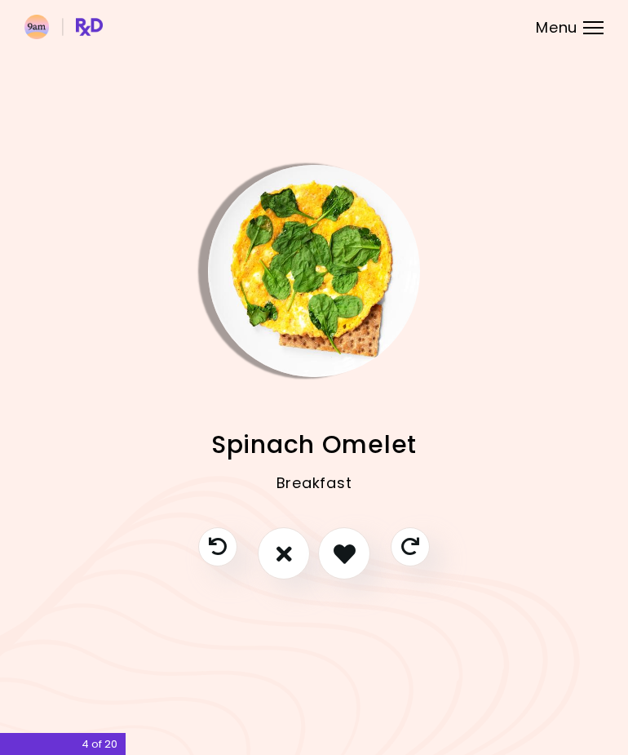
click at [357, 553] on button "I like this recipe" at bounding box center [344, 553] width 52 height 52
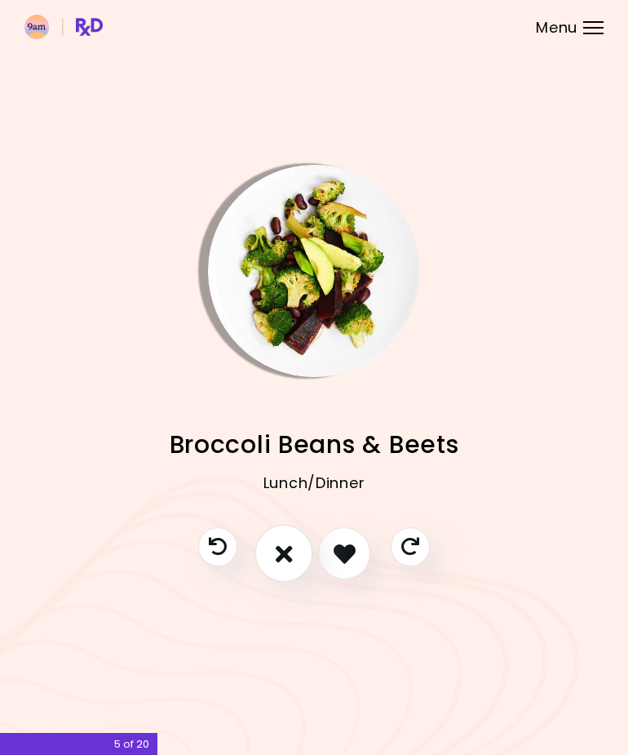
click at [291, 561] on icon "I don't like this recipe" at bounding box center [284, 553] width 17 height 24
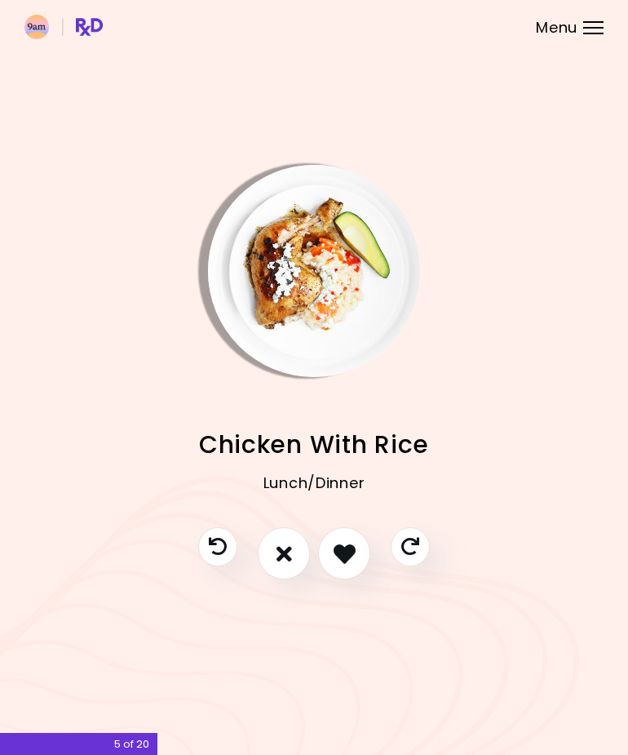
click at [347, 559] on icon "I like this recipe" at bounding box center [345, 554] width 22 height 22
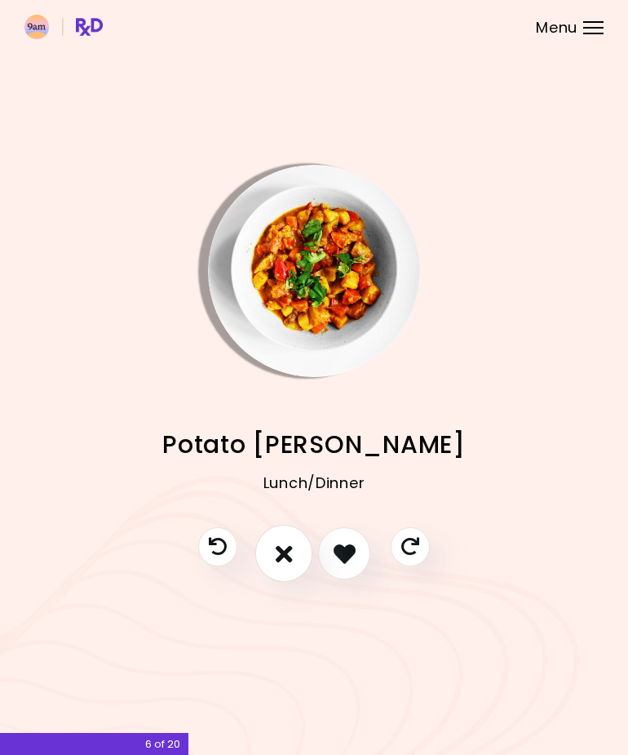
click at [281, 560] on icon "I don't like this recipe" at bounding box center [284, 553] width 17 height 24
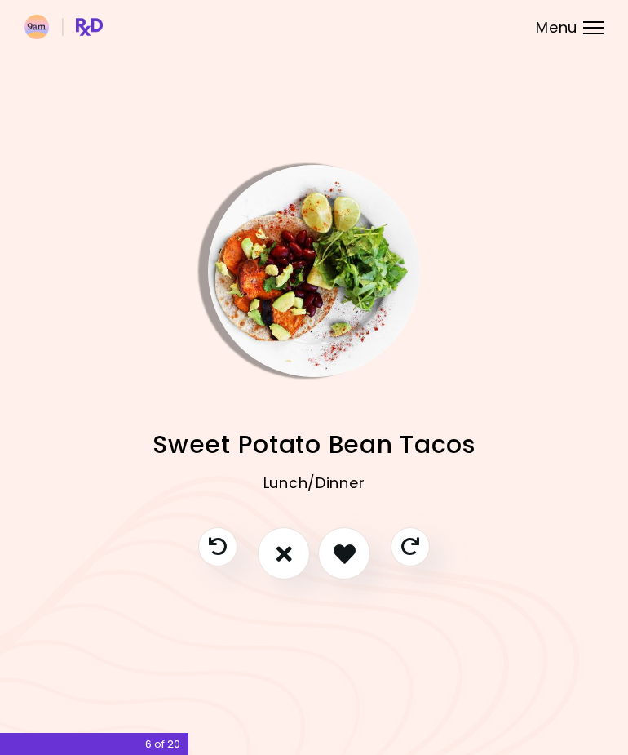
click at [353, 561] on icon "I like this recipe" at bounding box center [345, 554] width 22 height 22
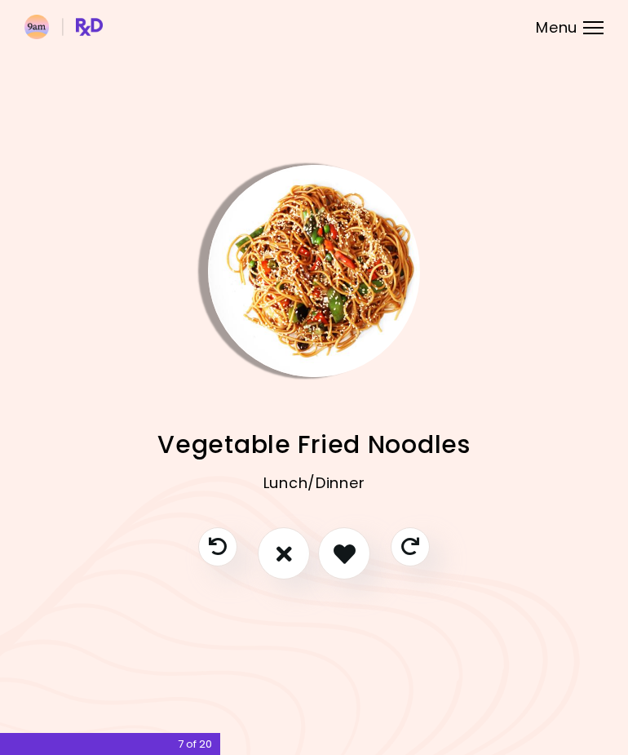
click at [344, 562] on icon "I like this recipe" at bounding box center [345, 554] width 22 height 22
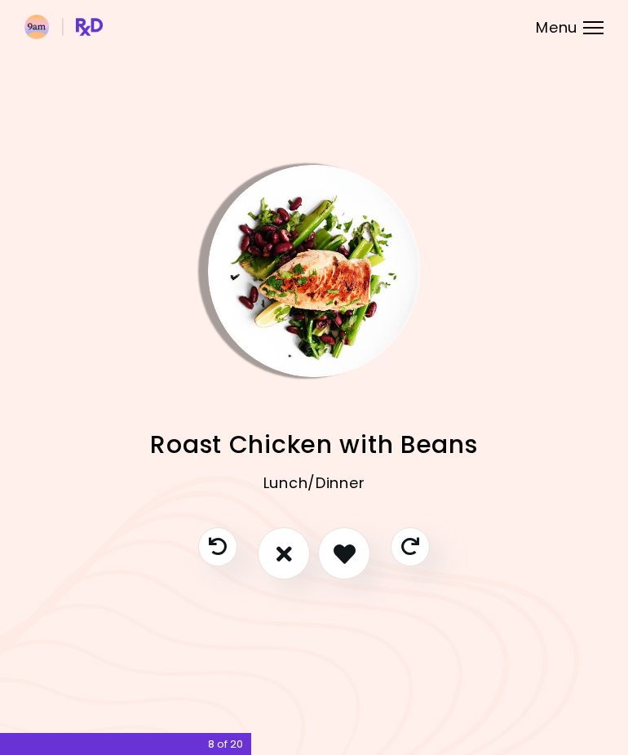
click at [344, 555] on icon "I like this recipe" at bounding box center [345, 554] width 22 height 22
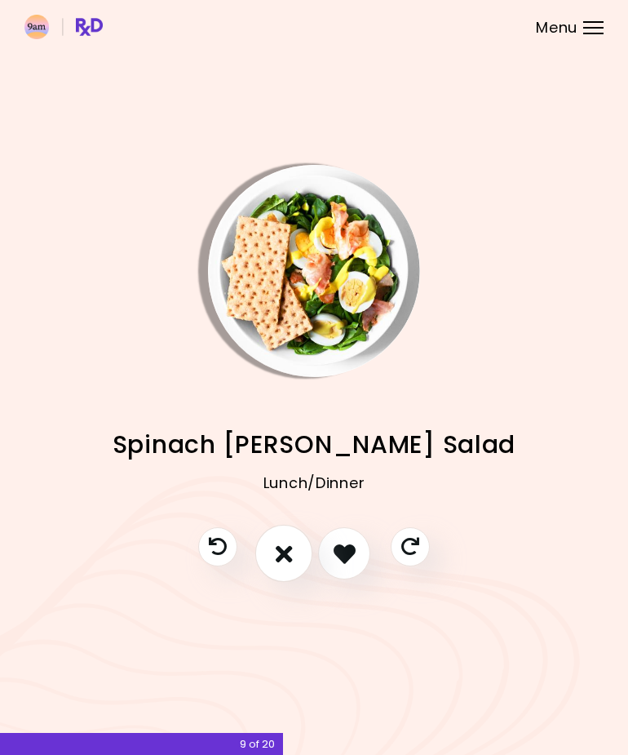
click at [274, 555] on button "I don't like this recipe" at bounding box center [283, 553] width 57 height 57
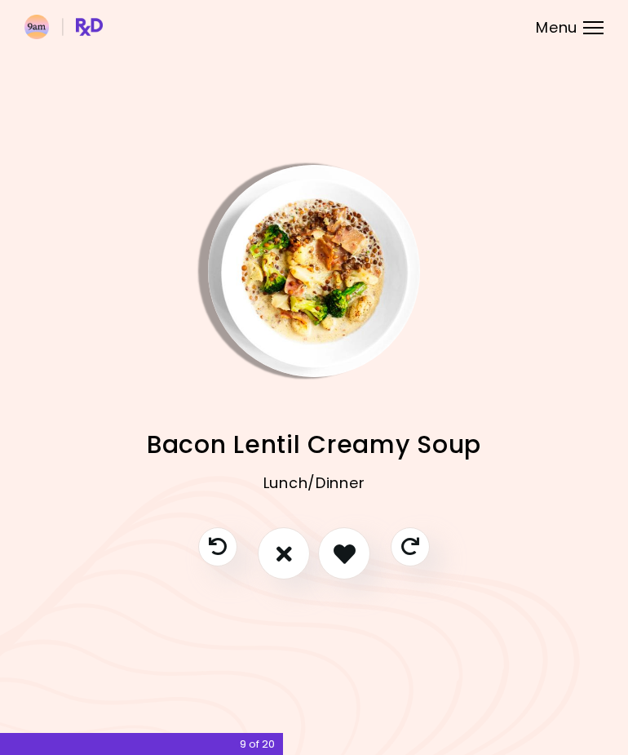
click at [215, 558] on button "Previous recipe" at bounding box center [217, 546] width 39 height 39
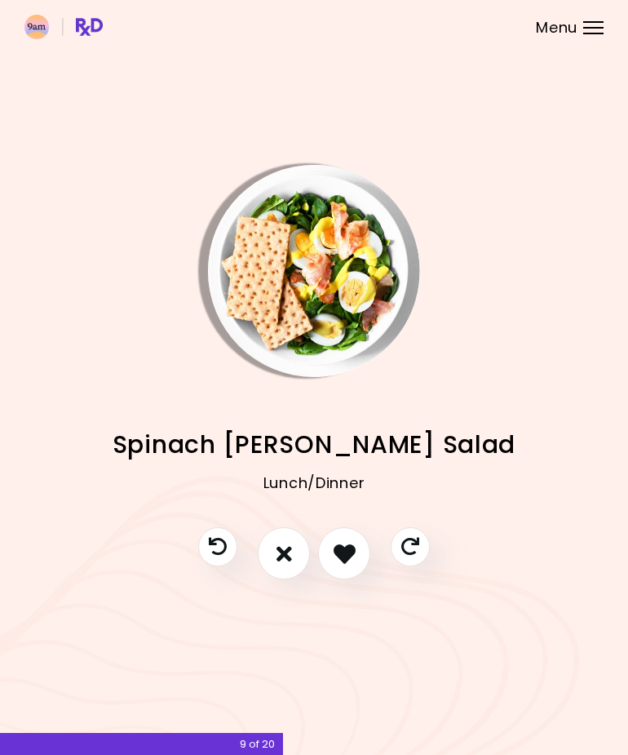
click at [334, 552] on icon "I like this recipe" at bounding box center [345, 554] width 22 height 22
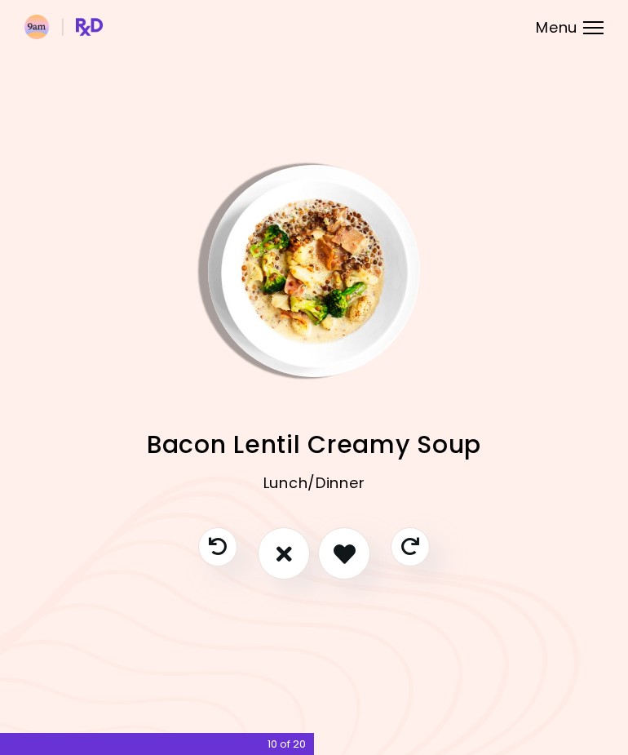
click at [285, 554] on icon "I don't like this recipe" at bounding box center [285, 554] width 16 height 22
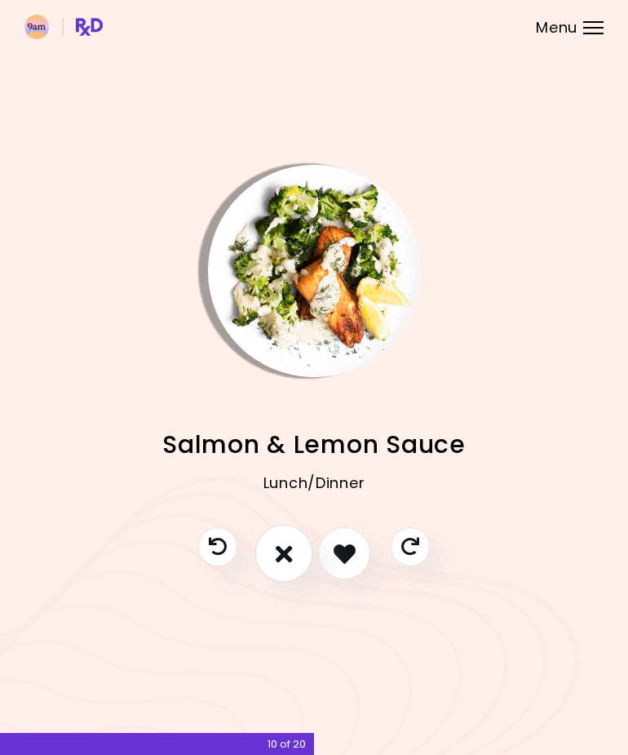
click at [296, 559] on button "I don't like this recipe" at bounding box center [283, 553] width 57 height 57
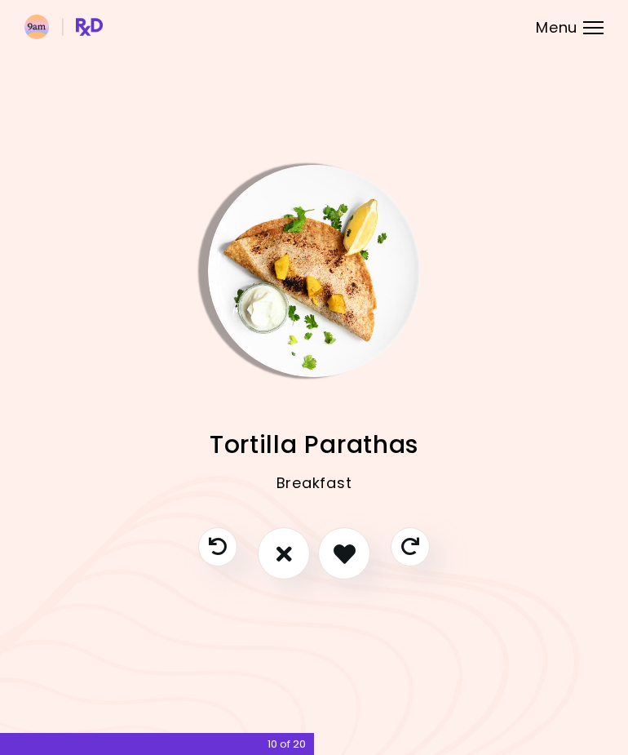
click at [359, 554] on button "I like this recipe" at bounding box center [344, 553] width 52 height 52
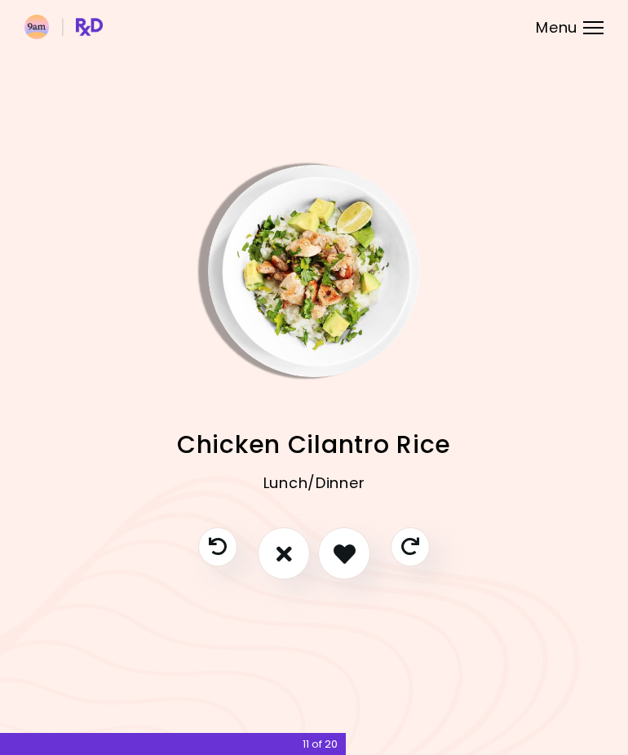
click at [355, 557] on icon "I like this recipe" at bounding box center [345, 554] width 22 height 22
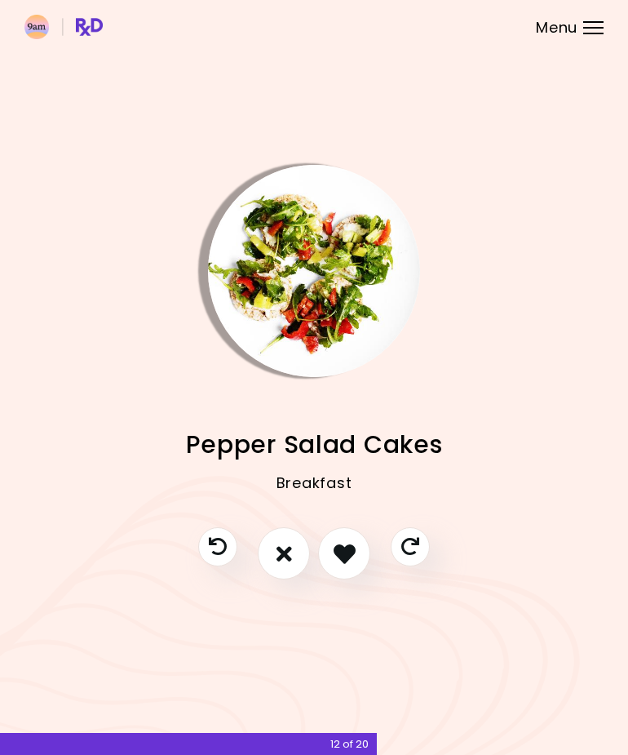
click at [286, 560] on icon "I don't like this recipe" at bounding box center [285, 554] width 16 height 22
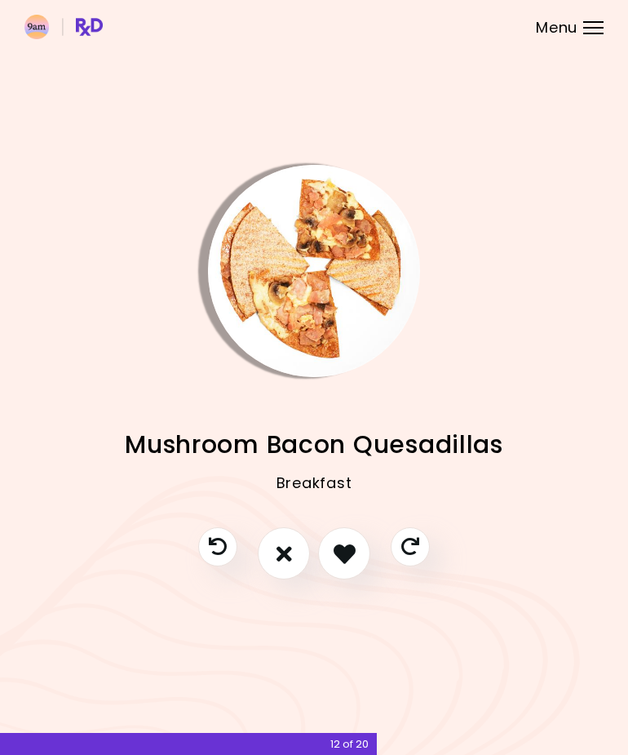
click at [357, 563] on button "I like this recipe" at bounding box center [344, 553] width 52 height 52
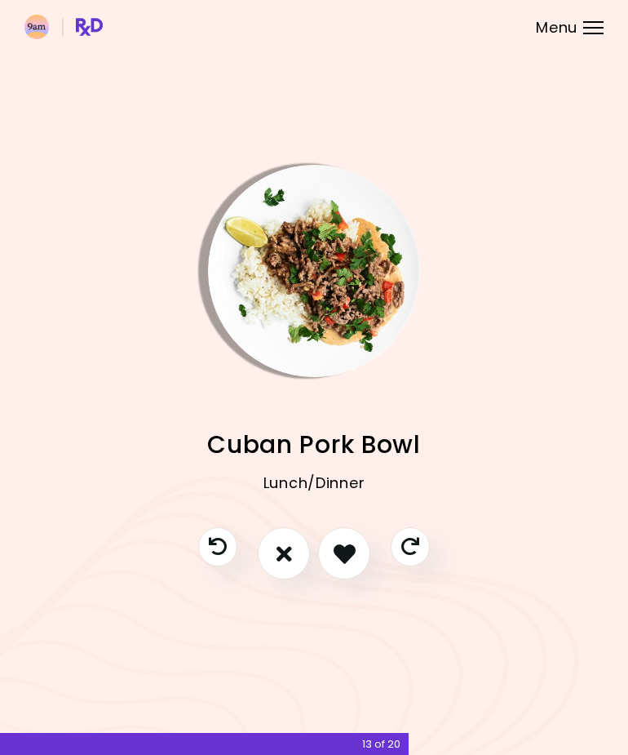
click at [365, 557] on button "I like this recipe" at bounding box center [344, 553] width 52 height 52
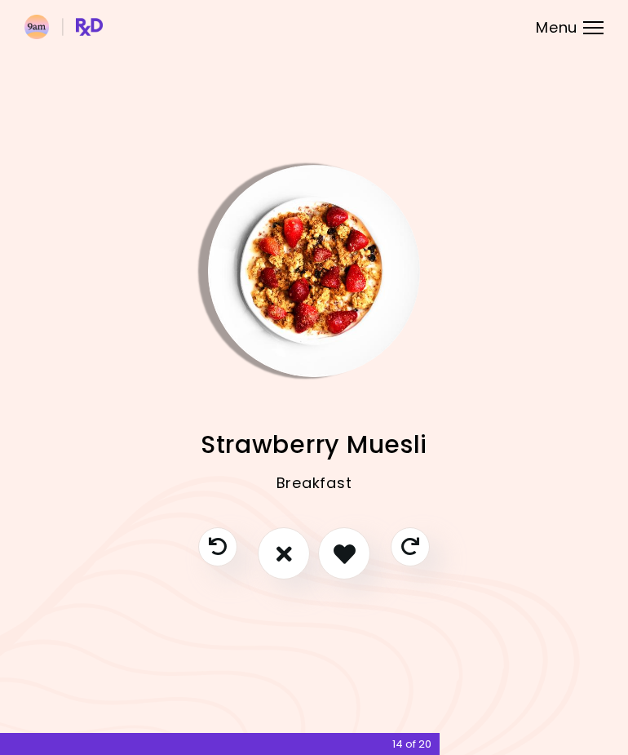
click at [335, 566] on button "I like this recipe" at bounding box center [344, 553] width 52 height 52
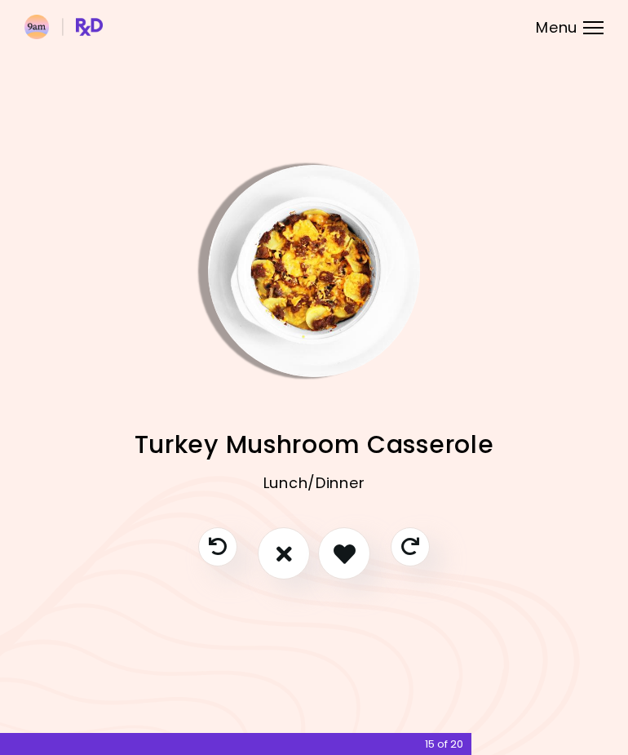
click at [342, 555] on icon "I like this recipe" at bounding box center [345, 554] width 22 height 22
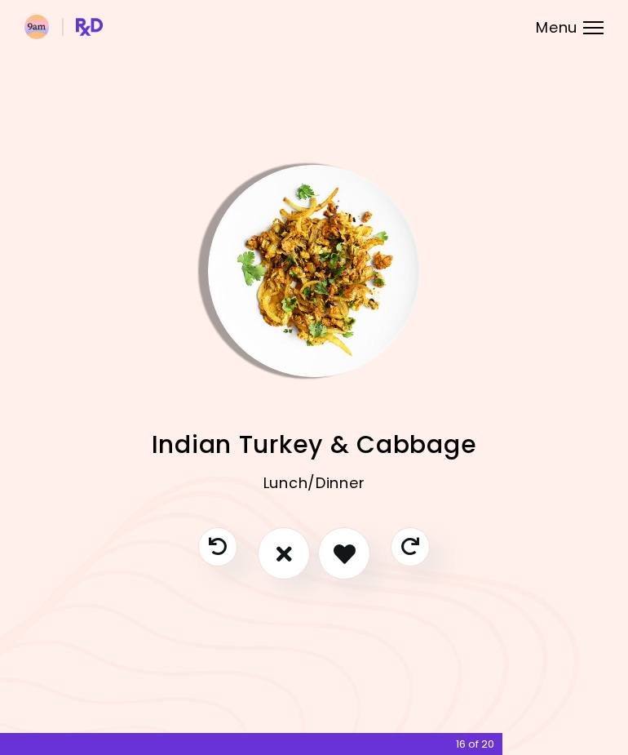
click at [286, 571] on button "I don't like this recipe" at bounding box center [284, 553] width 52 height 52
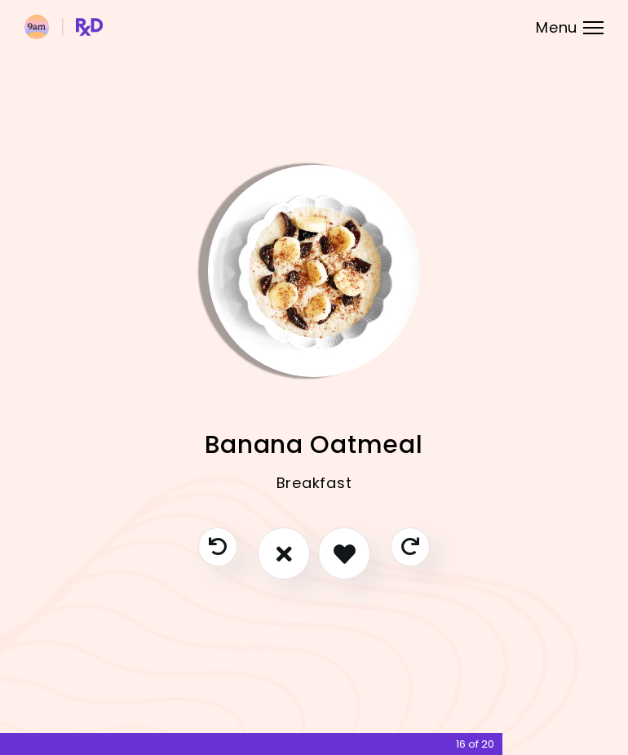
click at [340, 555] on icon "I like this recipe" at bounding box center [345, 554] width 22 height 22
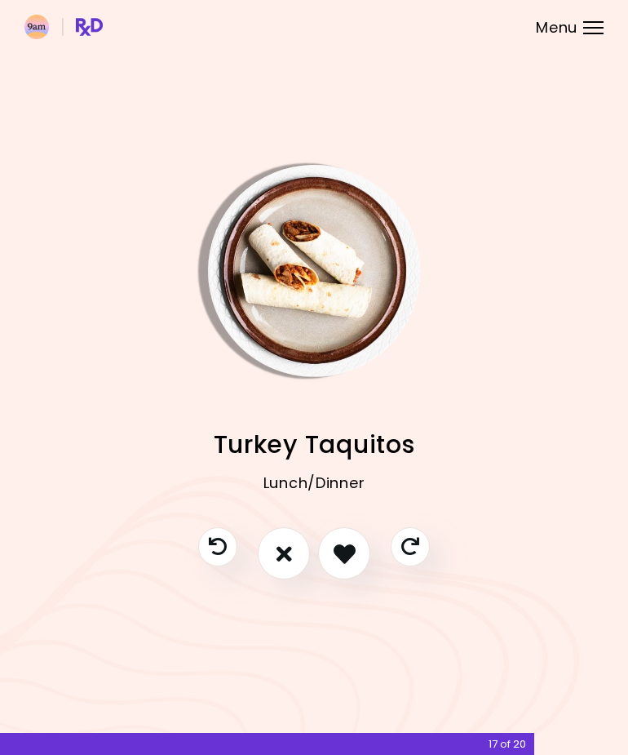
click at [355, 552] on icon "I like this recipe" at bounding box center [345, 554] width 22 height 22
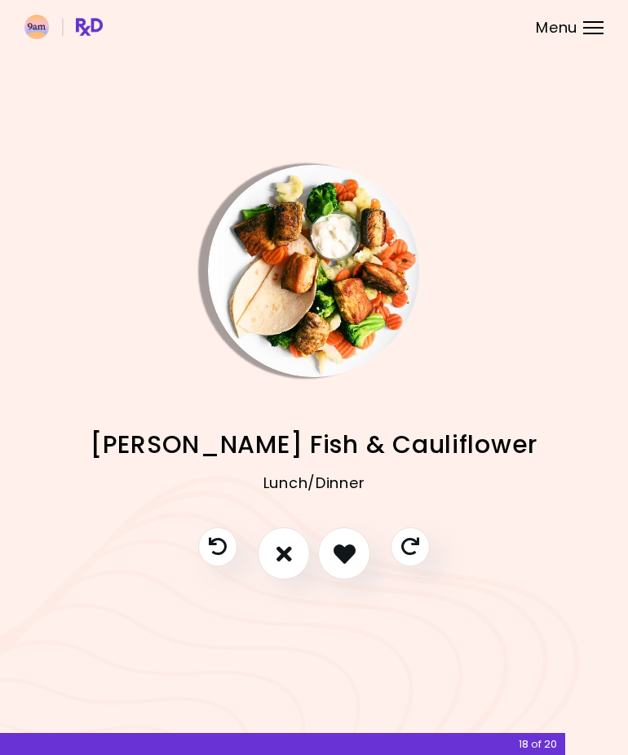
click at [287, 557] on icon "I don't like this recipe" at bounding box center [285, 554] width 16 height 22
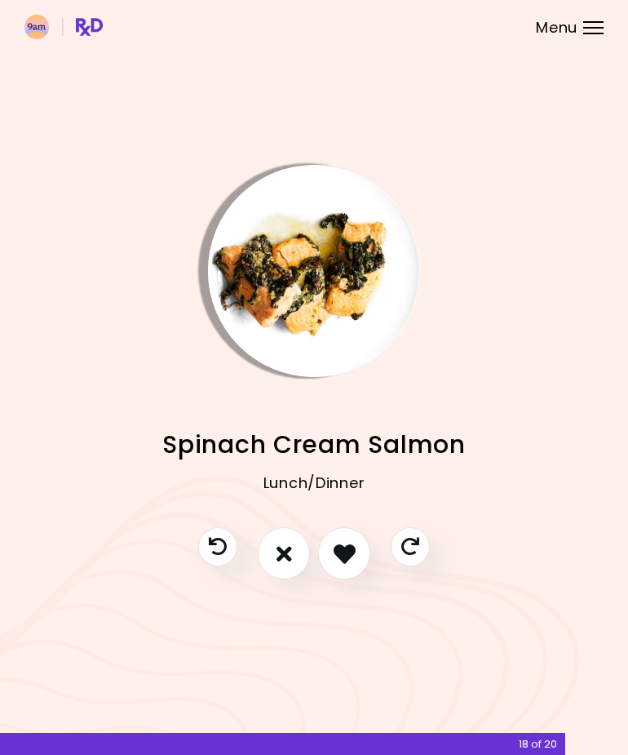
click at [283, 564] on icon "I don't like this recipe" at bounding box center [285, 554] width 16 height 22
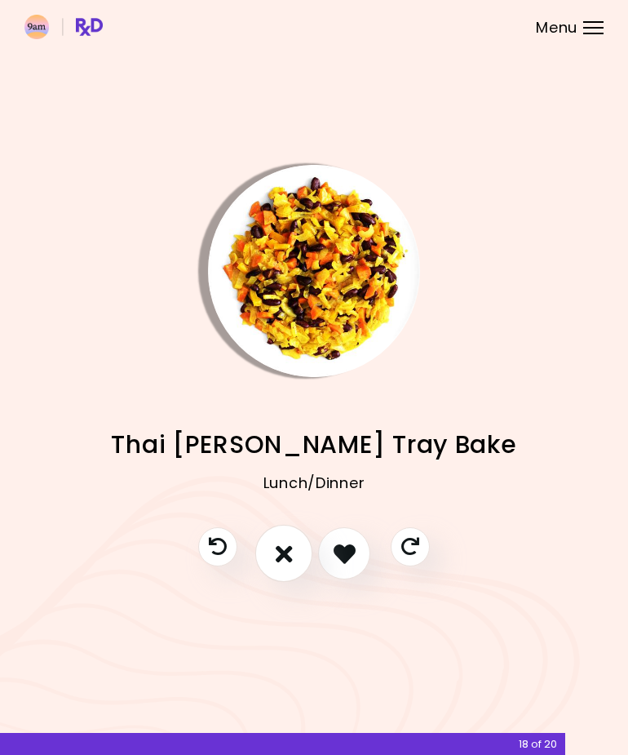
click at [282, 561] on icon "I don't like this recipe" at bounding box center [284, 553] width 17 height 24
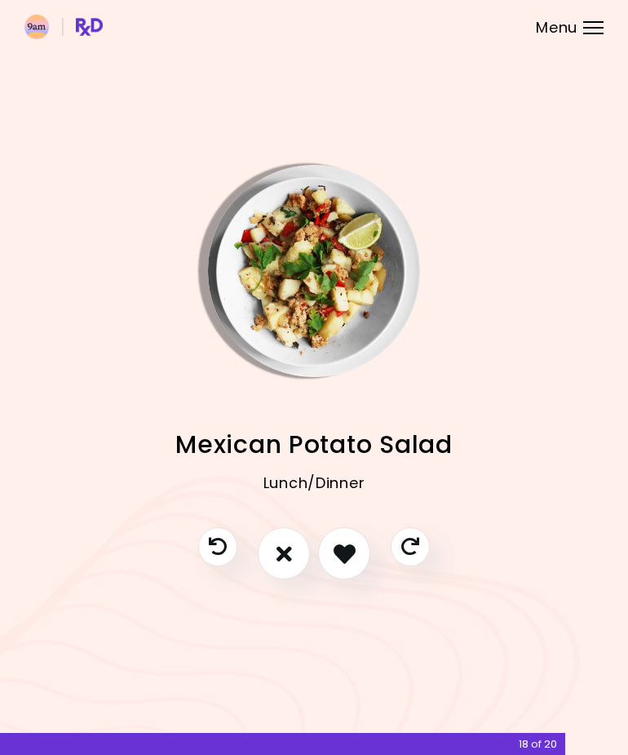
click at [366, 554] on button "I like this recipe" at bounding box center [344, 553] width 52 height 52
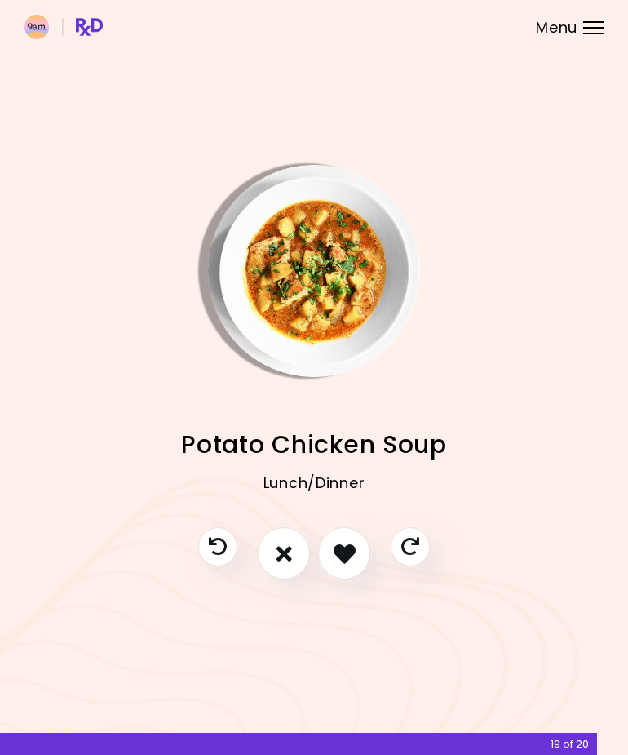
click at [362, 564] on button "I like this recipe" at bounding box center [344, 553] width 52 height 52
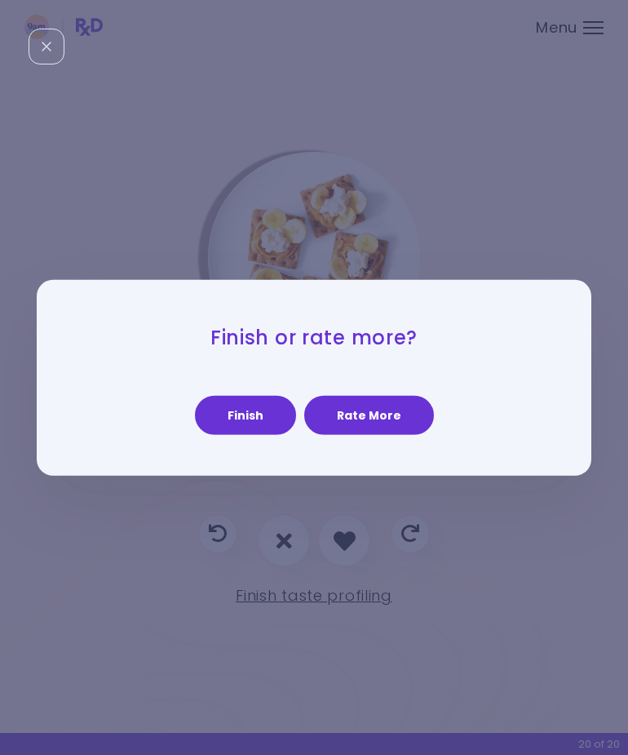
click at [225, 411] on button "Finish" at bounding box center [245, 415] width 101 height 39
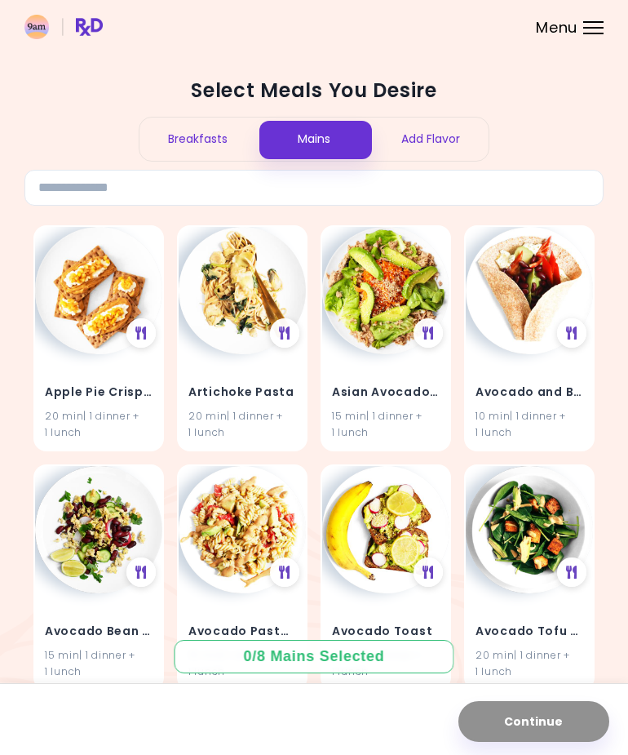
click at [66, 395] on h4 "Apple Pie Crisp Bread" at bounding box center [99, 392] width 108 height 26
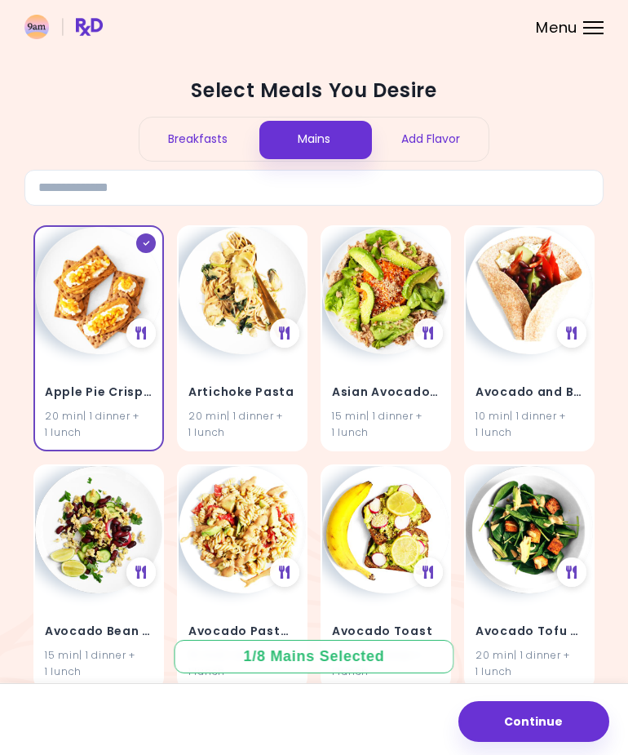
click at [60, 357] on div "Apple Pie Crisp Bread 20 min | 1 dinner + 1 lunch" at bounding box center [98, 401] width 127 height 95
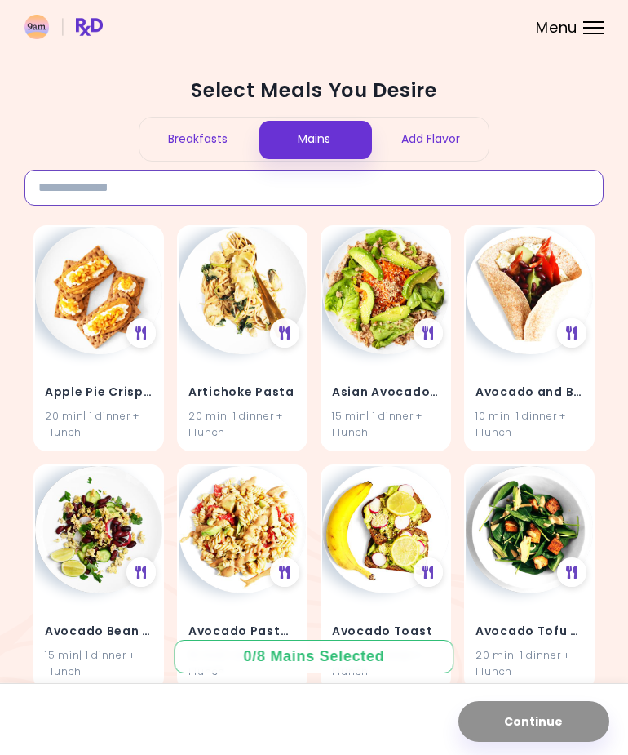
click at [84, 185] on input at bounding box center [313, 188] width 579 height 36
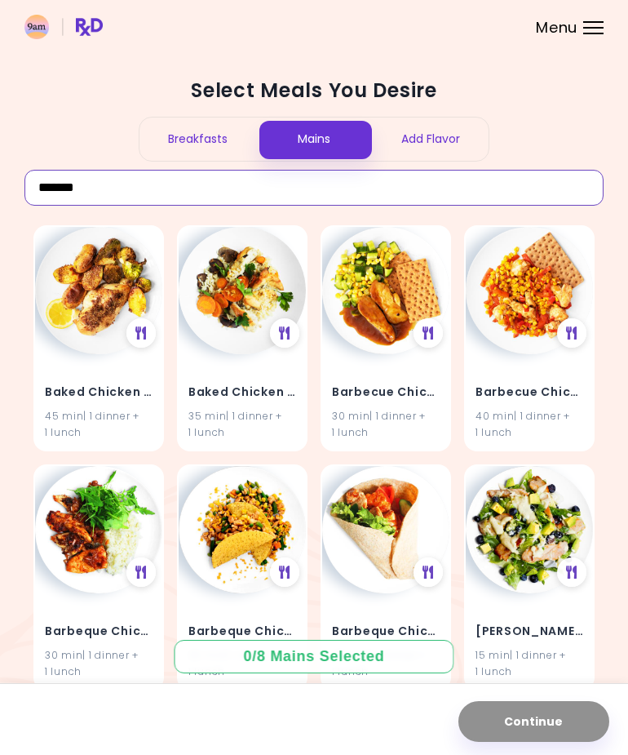
type input "*******"
click at [76, 412] on div "45 min | 1 dinner + 1 lunch" at bounding box center [99, 423] width 108 height 31
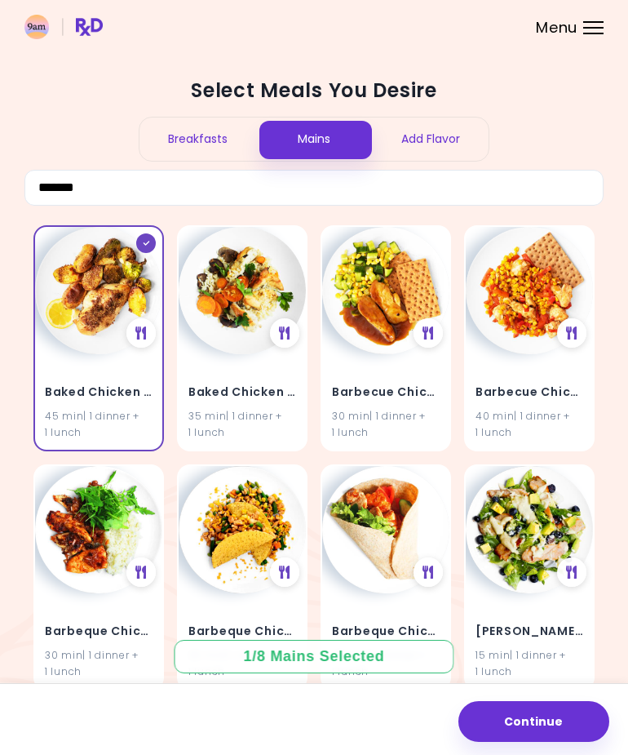
click at [215, 398] on h4 "Baked Chicken Rice" at bounding box center [243, 392] width 108 height 26
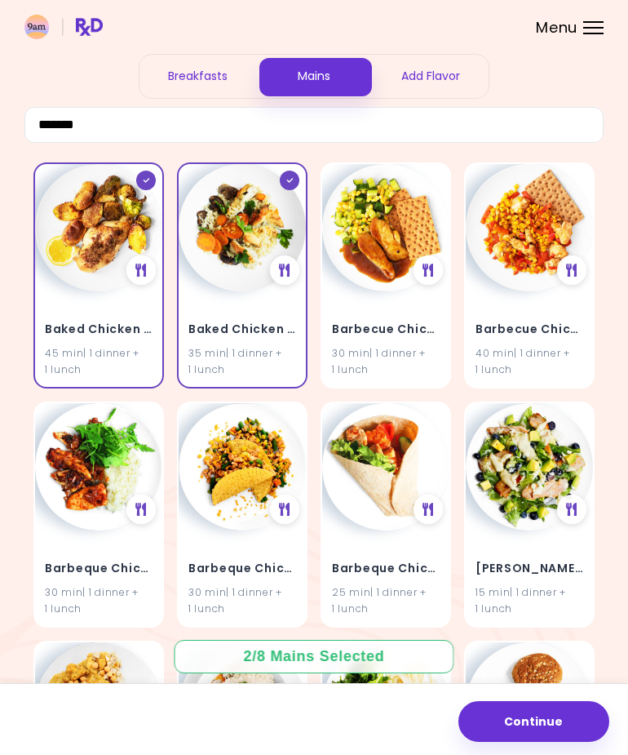
scroll to position [175, 0]
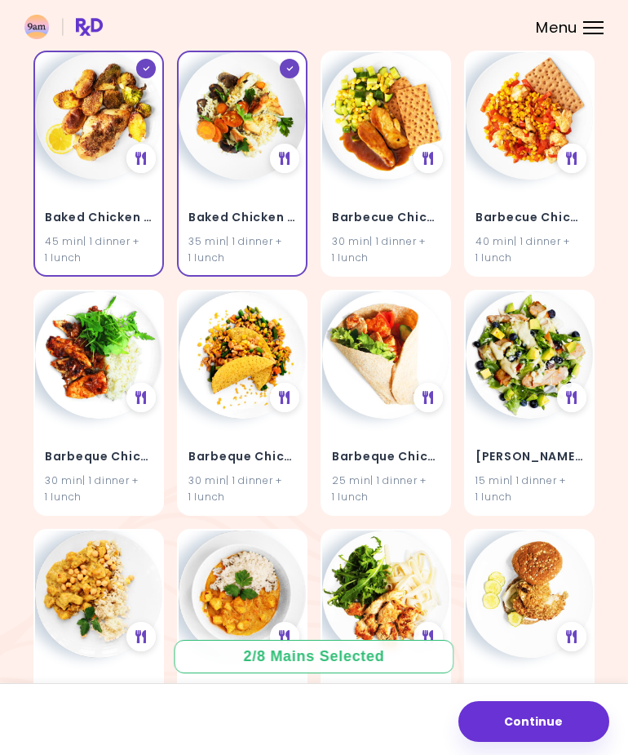
click at [229, 461] on h4 "Barbeque Chicken Tacos" at bounding box center [243, 456] width 108 height 26
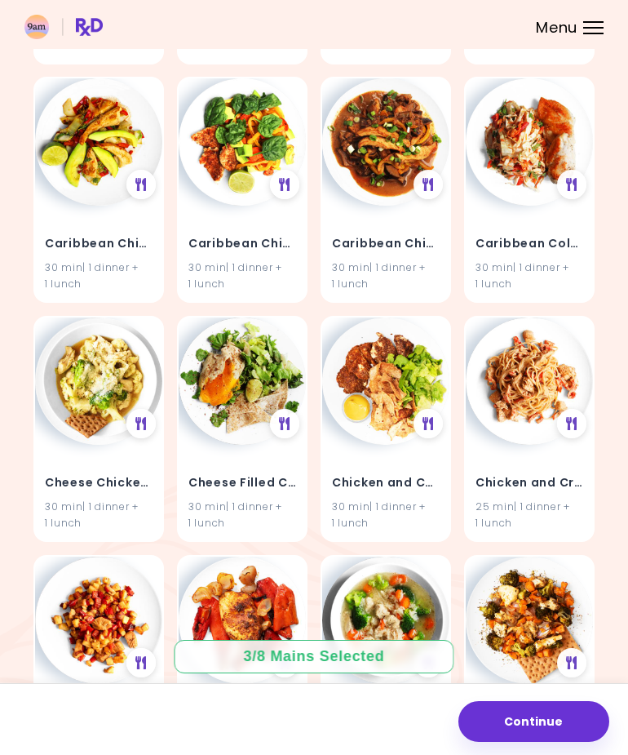
scroll to position [867, 0]
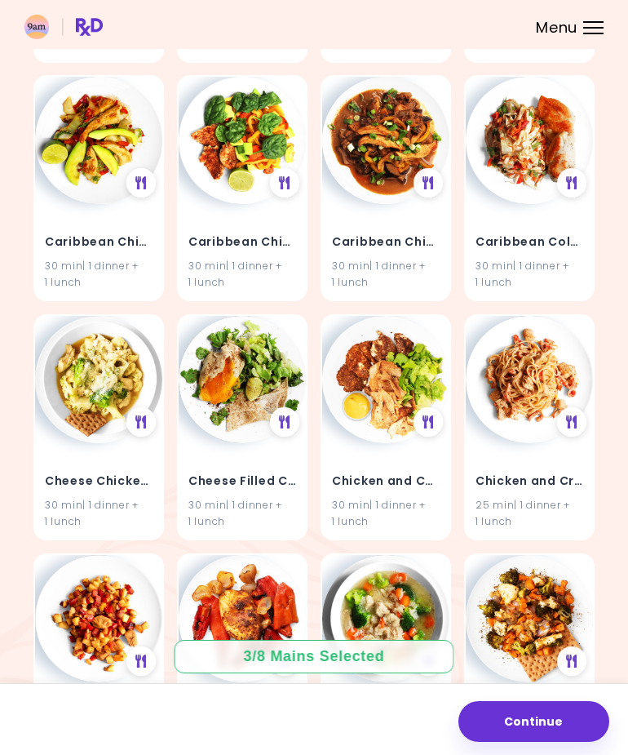
click at [511, 707] on button "Continue" at bounding box center [534, 721] width 151 height 41
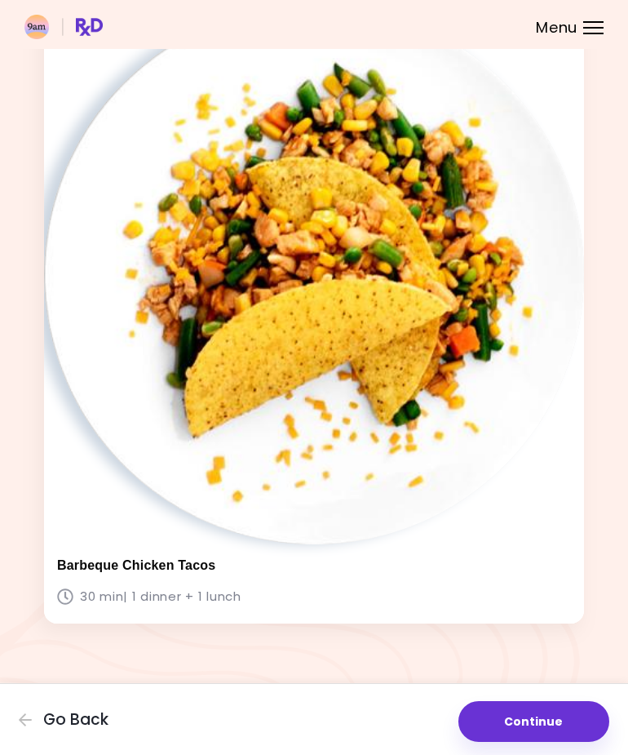
scroll to position [1407, 0]
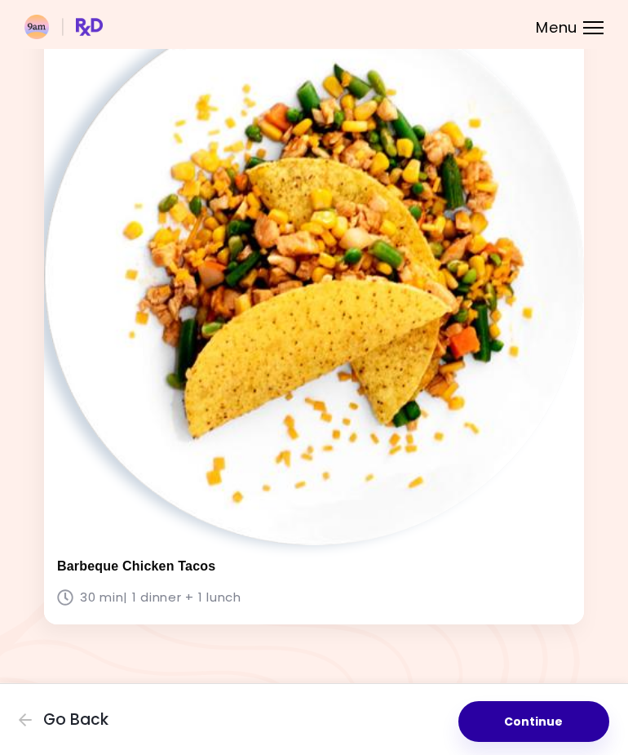
click at [508, 701] on button "Continue" at bounding box center [534, 721] width 151 height 41
